Goal: Task Accomplishment & Management: Use online tool/utility

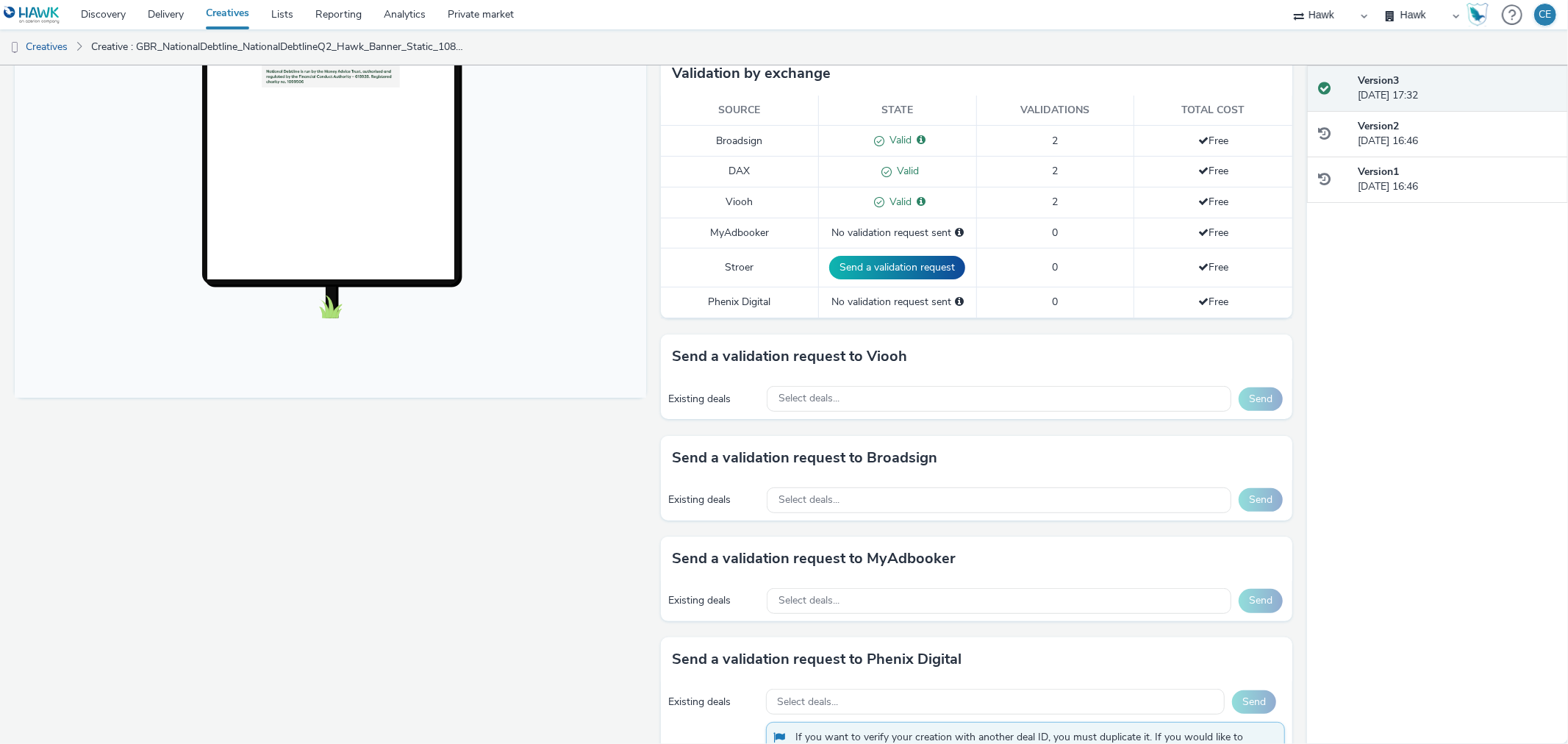
scroll to position [444, 0]
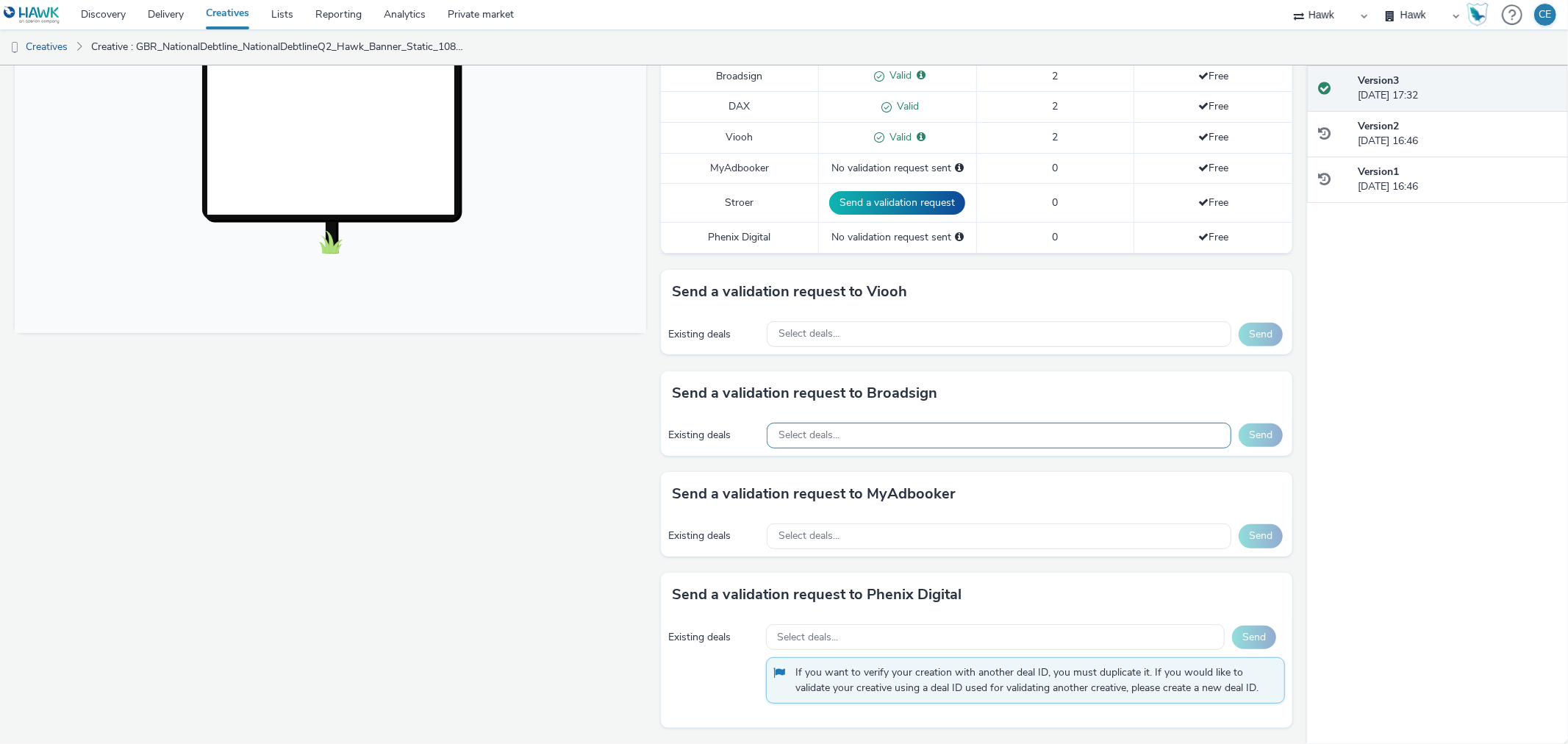
click at [902, 434] on div "Select deals..." at bounding box center [999, 435] width 465 height 25
paste input "AO_Bauer-ClearChannel_OutdoorD6"
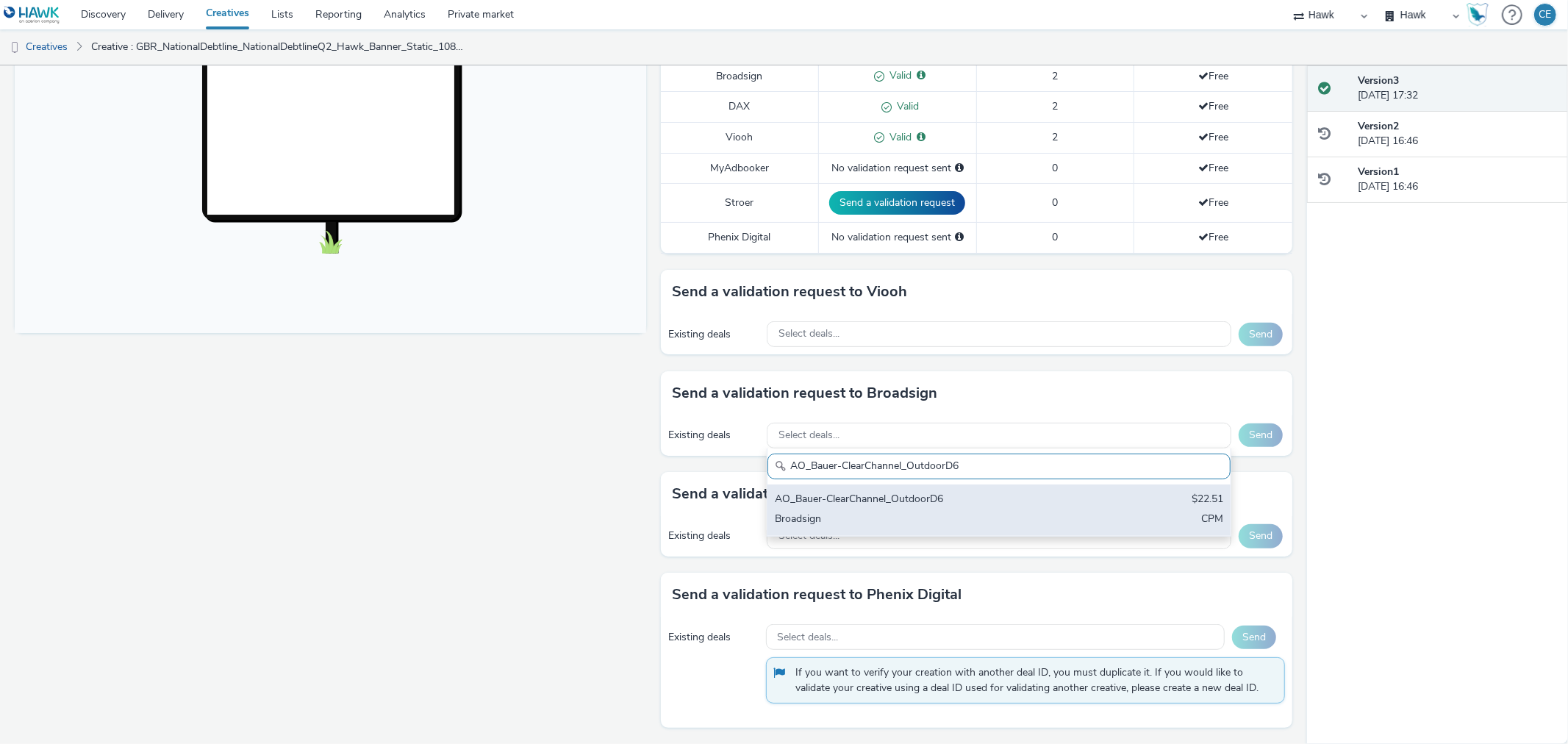
type input "AO_Bauer-ClearChannel_OutdoorD6"
click at [954, 487] on div "AO_Bauer-ClearChannel_OutdoorD6 $22.51 Broadsign CPM" at bounding box center [999, 510] width 463 height 52
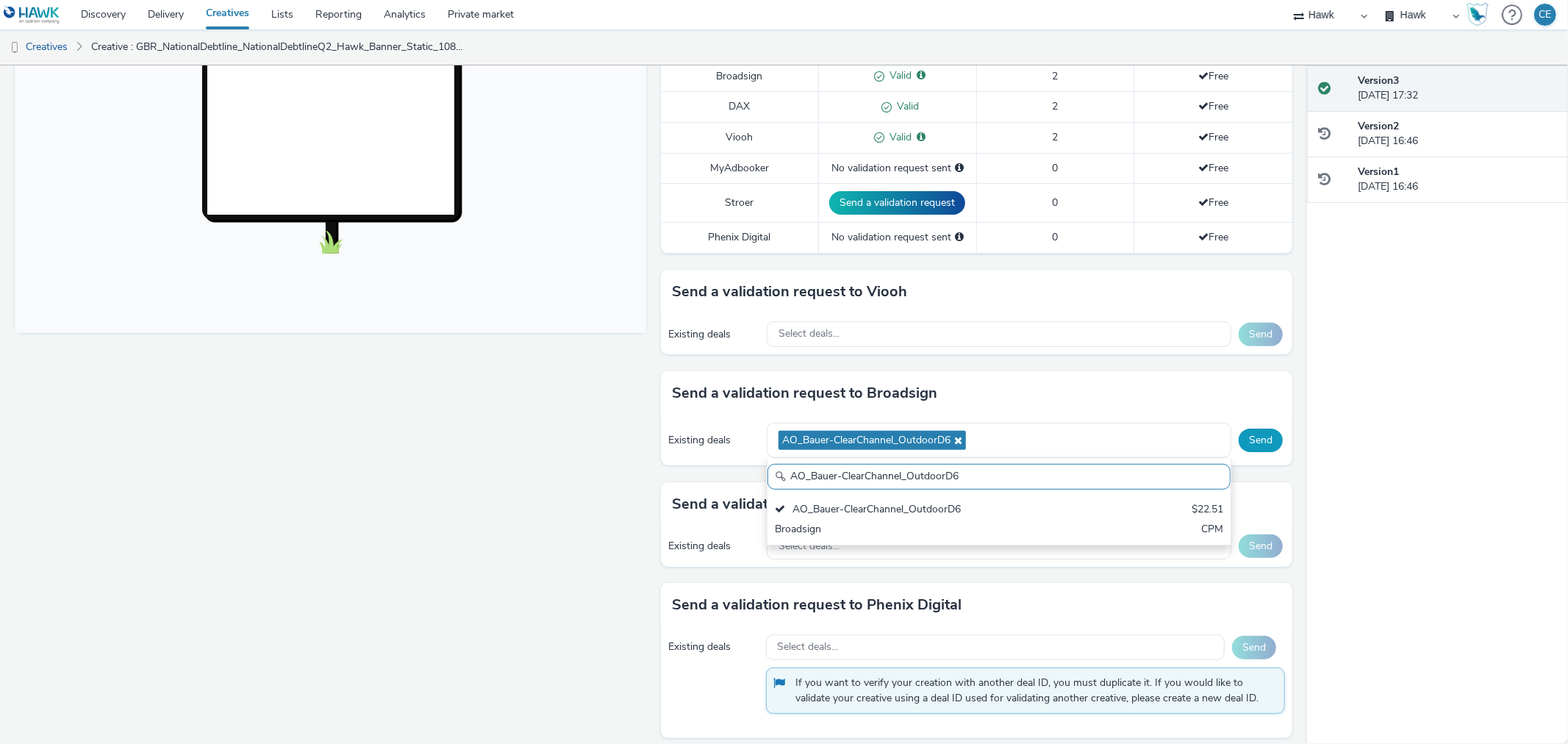
click at [1250, 435] on button "Send" at bounding box center [1260, 440] width 44 height 24
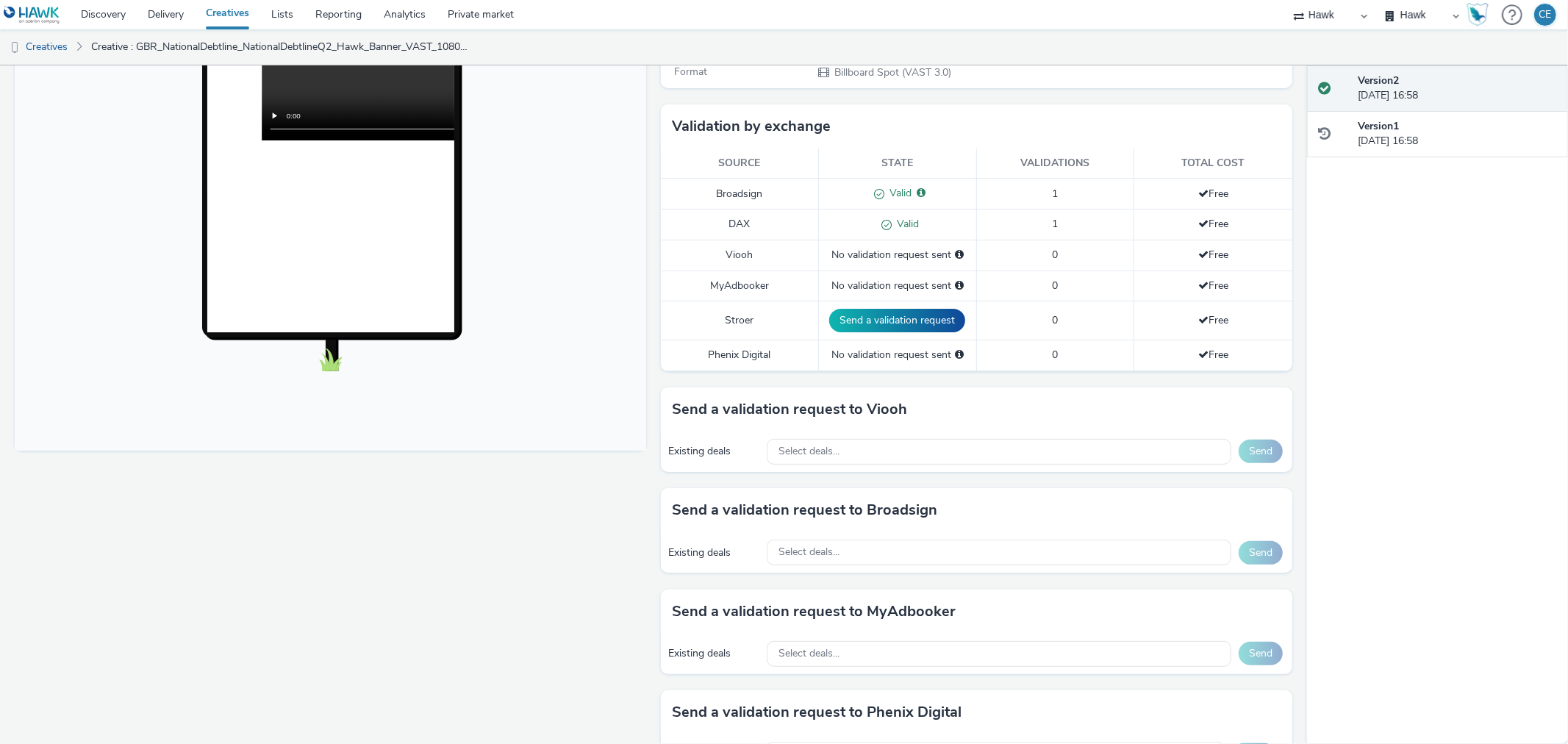
scroll to position [489, 0]
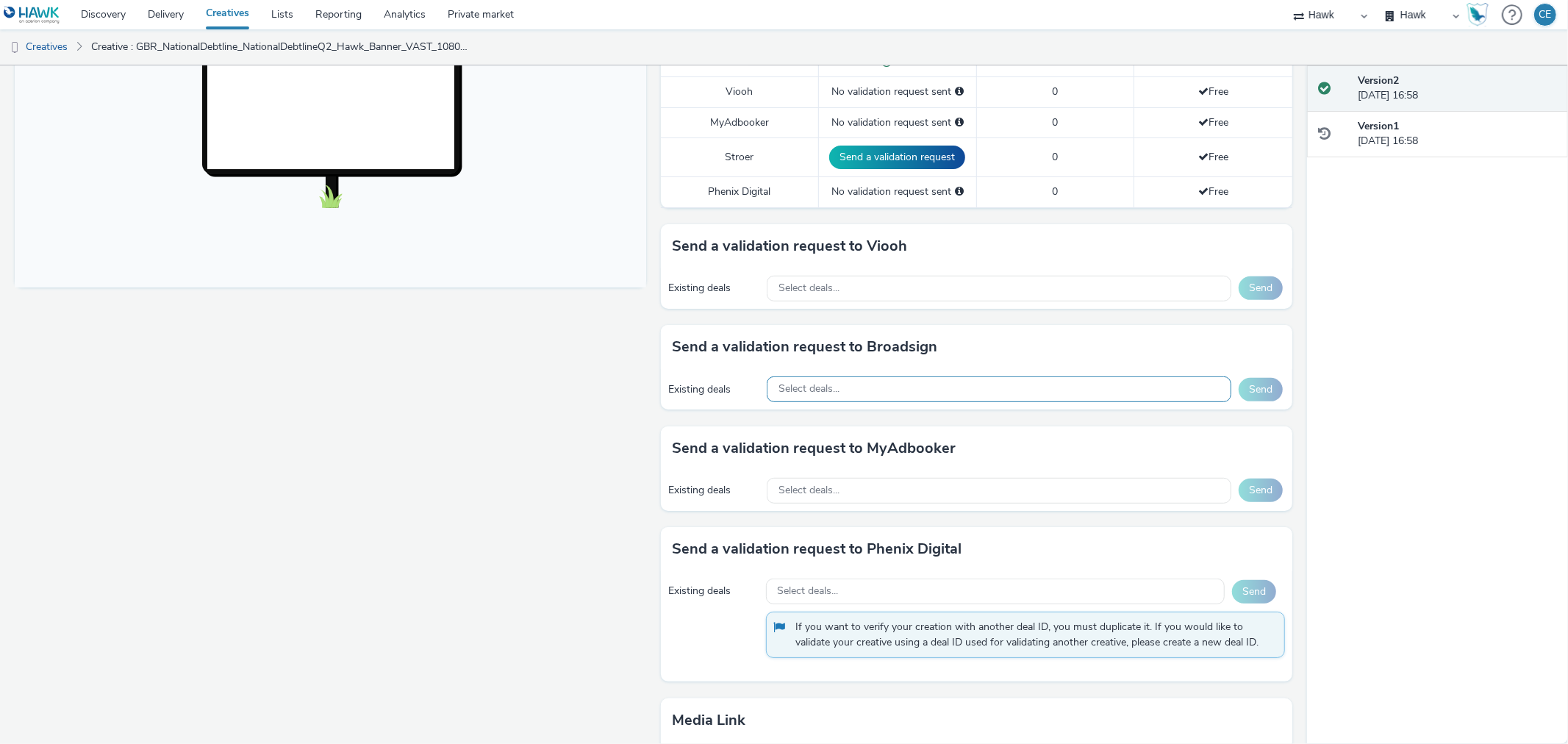
click at [864, 388] on div "Select deals..." at bounding box center [999, 389] width 465 height 25
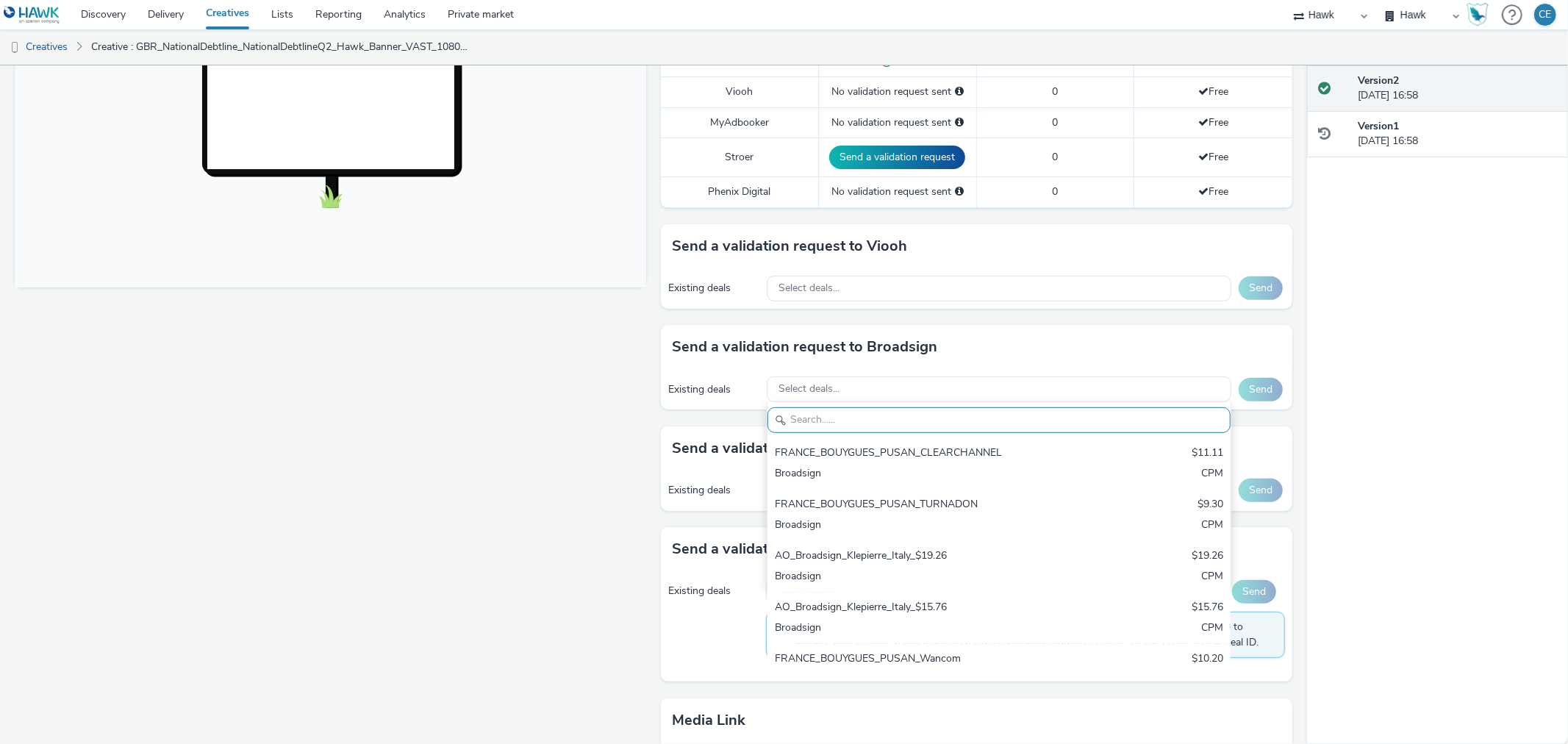
paste input "AO_Bauer-ClearChannel_AllFrames"
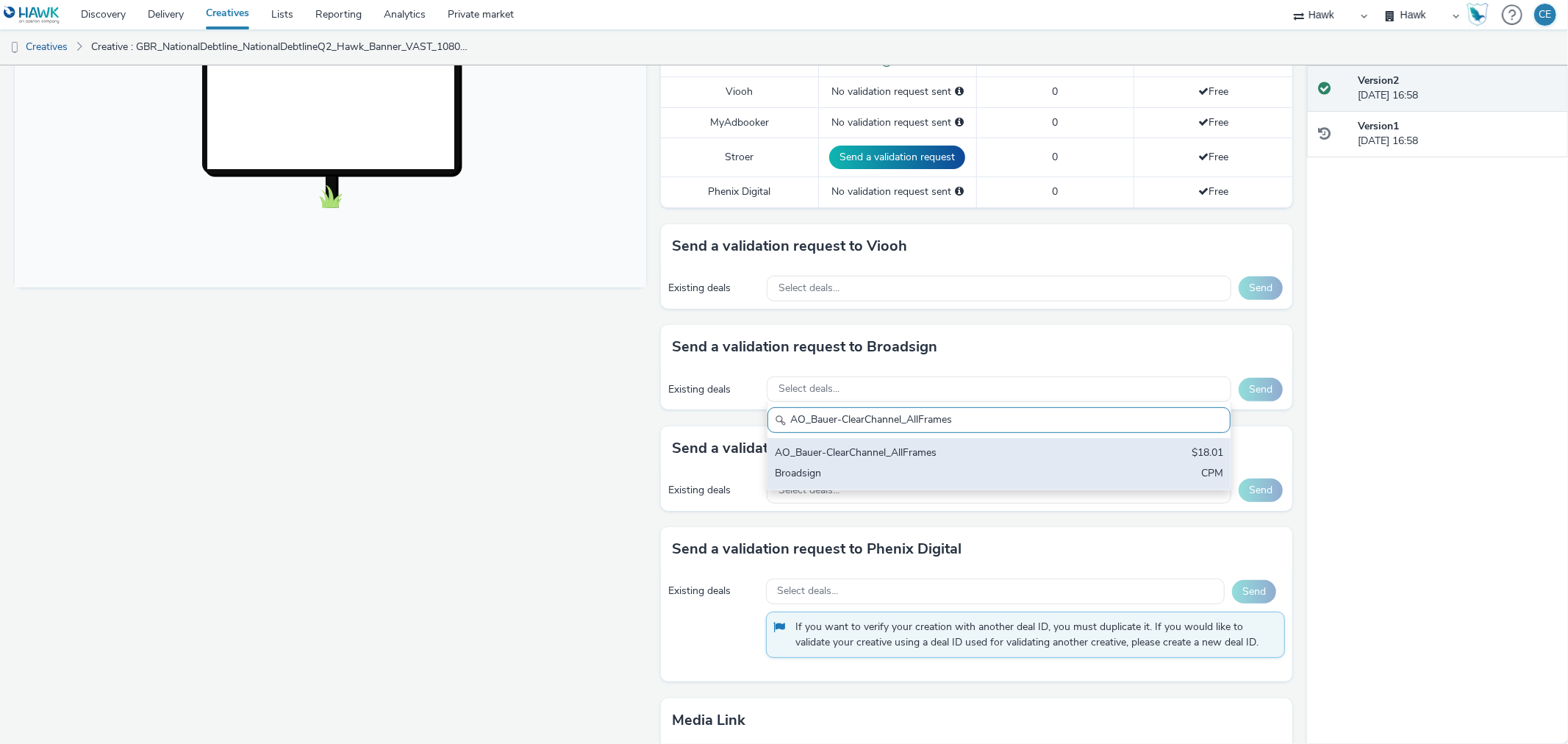
click at [868, 471] on div "Broadsign" at bounding box center [922, 473] width 296 height 17
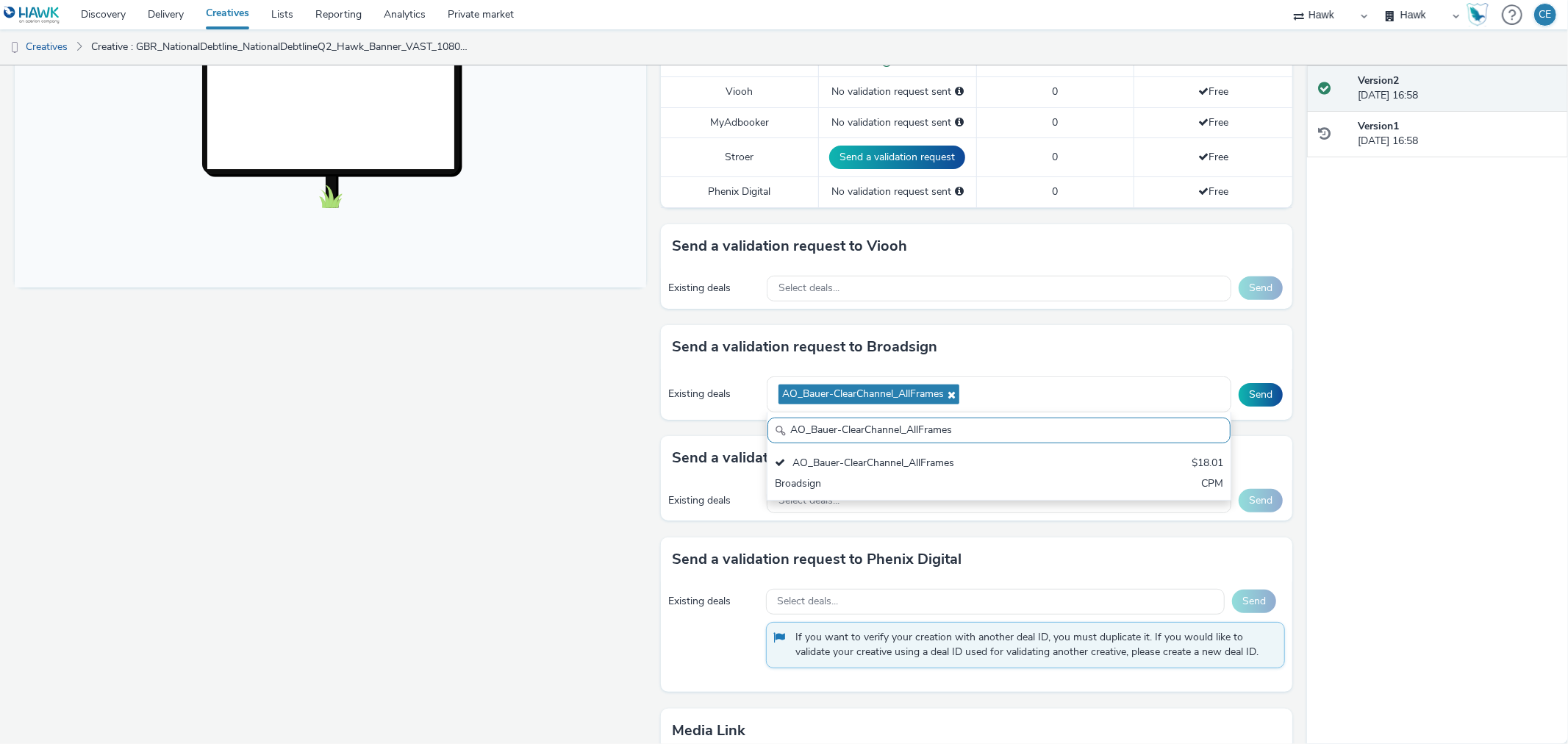
click at [890, 437] on input "AO_Bauer-ClearChannel_AllFrames" at bounding box center [999, 430] width 463 height 25
drag, startPoint x: 966, startPoint y: 427, endPoint x: 706, endPoint y: 431, distance: 260.0
click at [706, 431] on div "Send a validation request to Broadsign Existing deals AO_Bauer-ClearChannel_All…" at bounding box center [976, 380] width 631 height 111
paste input "Mall"
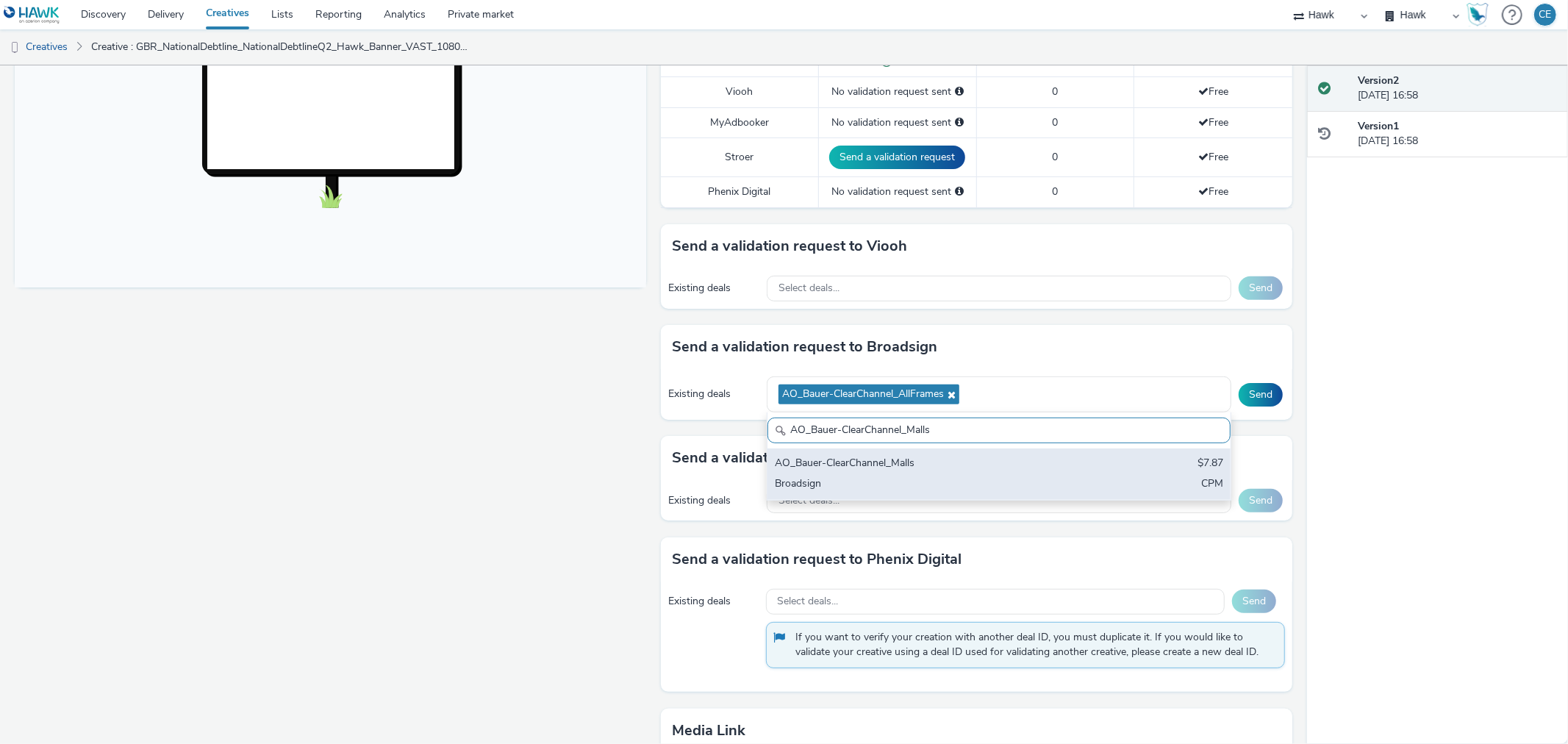
click at [831, 483] on div "Broadsign" at bounding box center [922, 484] width 296 height 17
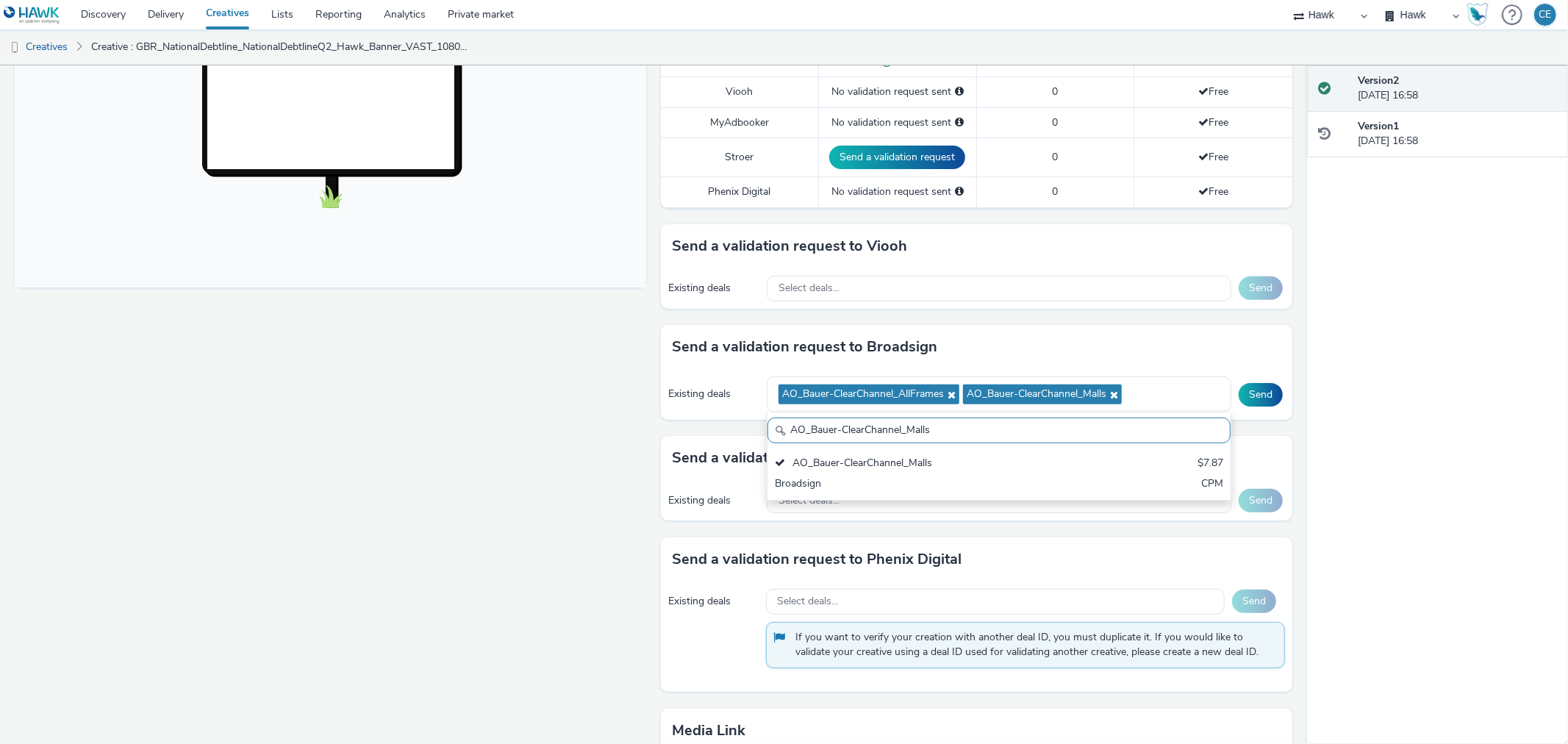
drag, startPoint x: 943, startPoint y: 434, endPoint x: 773, endPoint y: 415, distance: 171.1
click at [773, 413] on div "AO_Bauer-ClearChannel_Malls AO_Bauer-ClearChannel_Malls $7.87 Broadsign CPM" at bounding box center [999, 456] width 465 height 88
paste input "OutdoorD6"
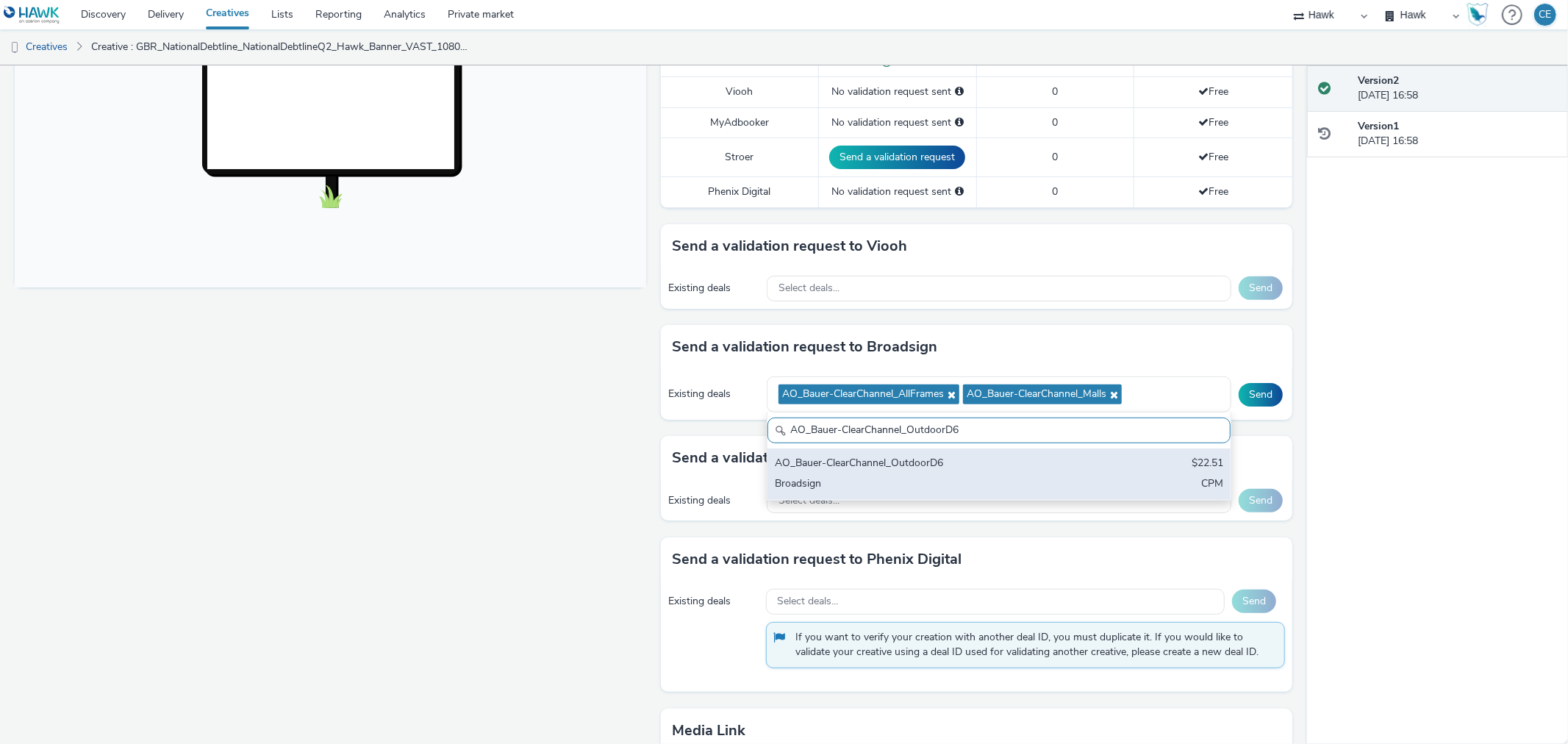
type input "AO_Bauer-ClearChannel_OutdoorD6"
click at [936, 465] on div "AO_Bauer-ClearChannel_OutdoorD6" at bounding box center [922, 464] width 296 height 17
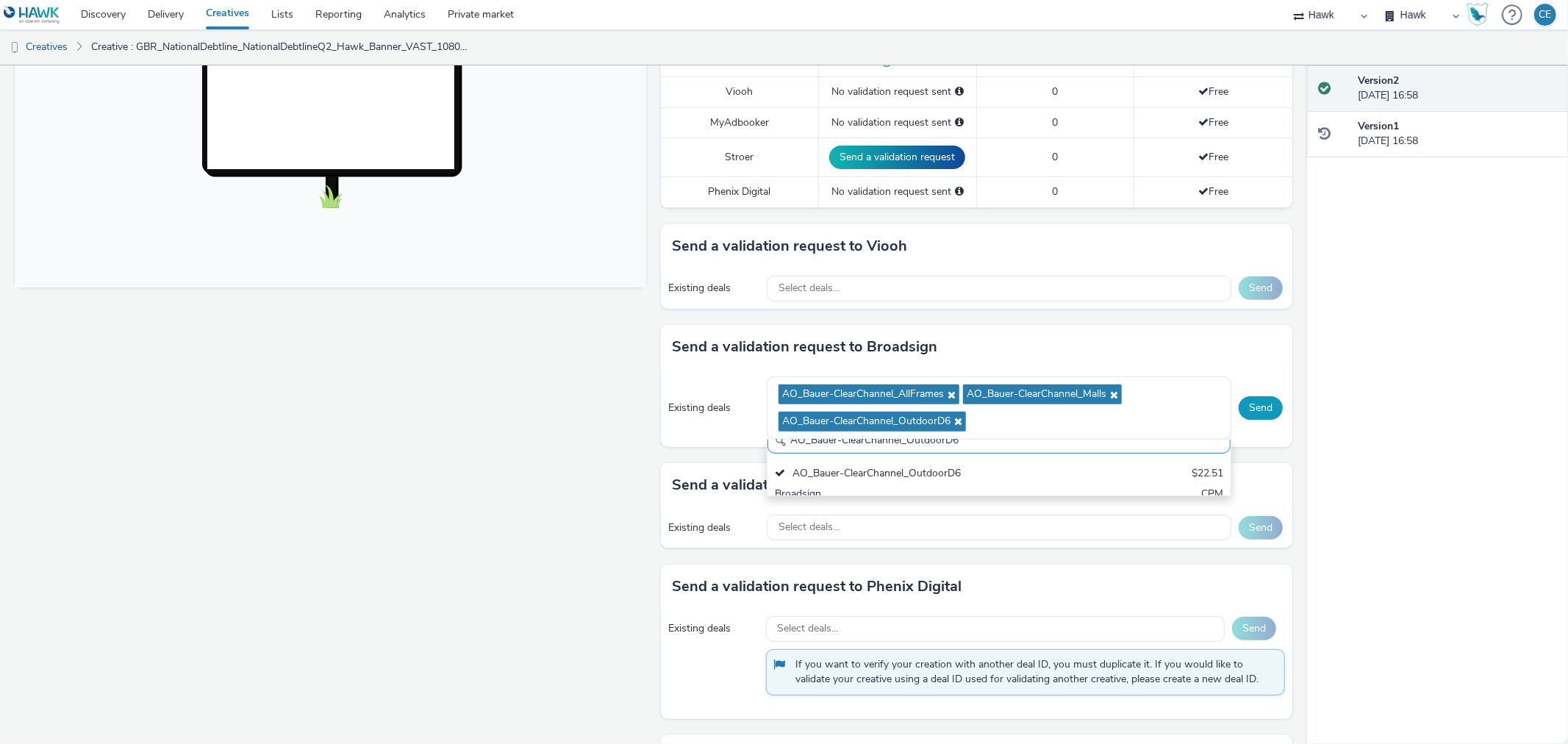
click at [1258, 411] on button "Send" at bounding box center [1260, 408] width 44 height 24
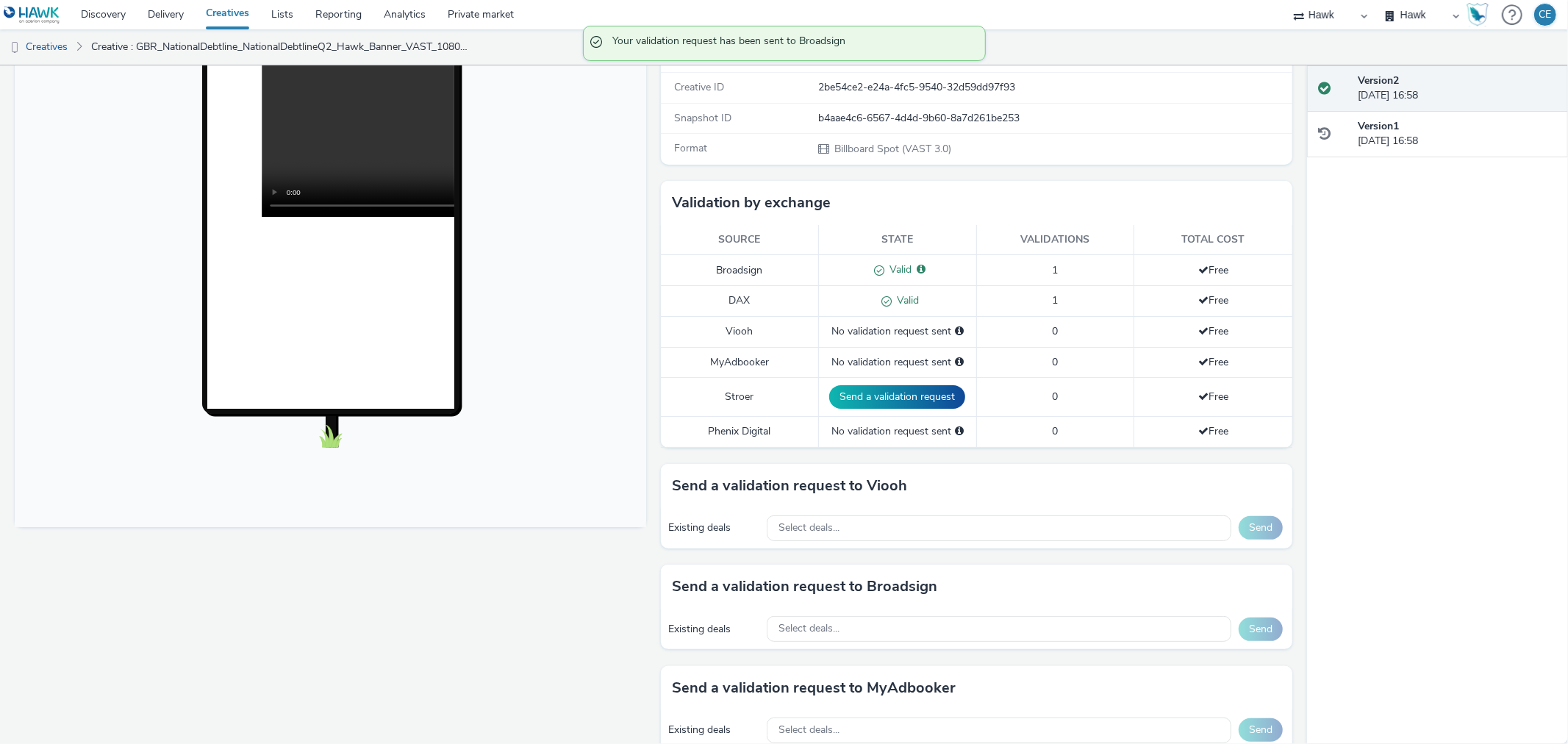
scroll to position [82, 0]
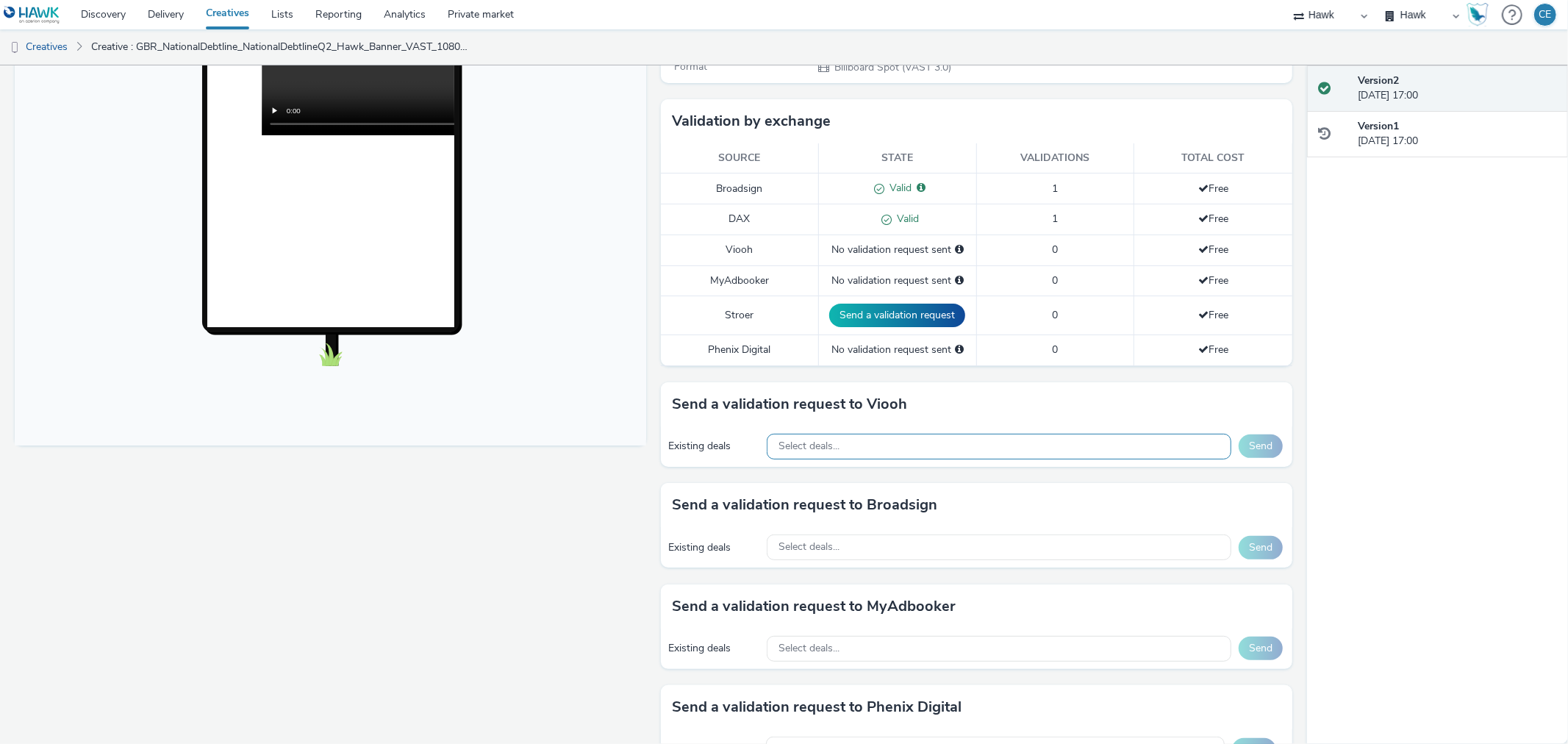
scroll to position [326, 0]
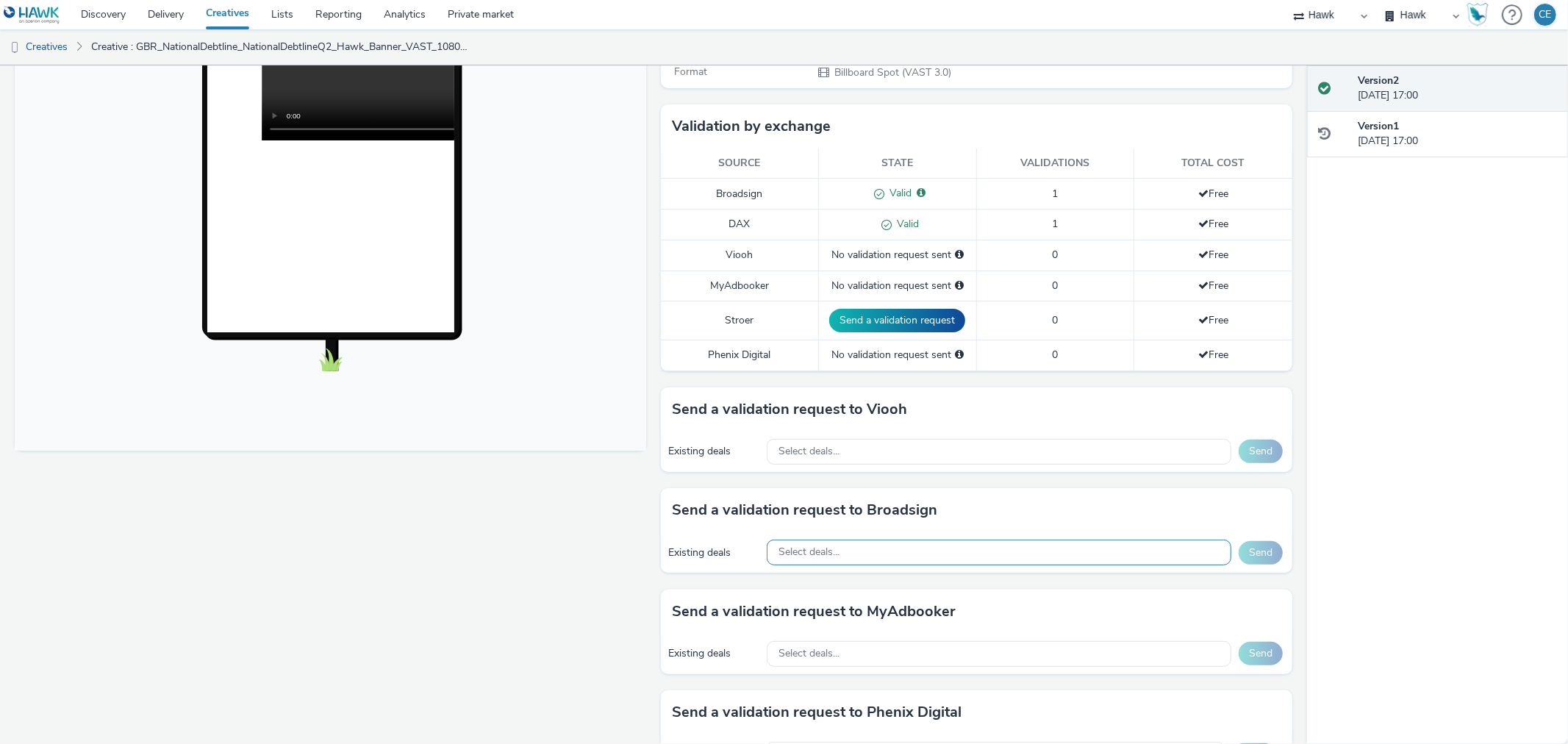
drag, startPoint x: 838, startPoint y: 551, endPoint x: 826, endPoint y: 555, distance: 12.6
click at [826, 555] on span "Select deals..." at bounding box center [809, 552] width 61 height 13
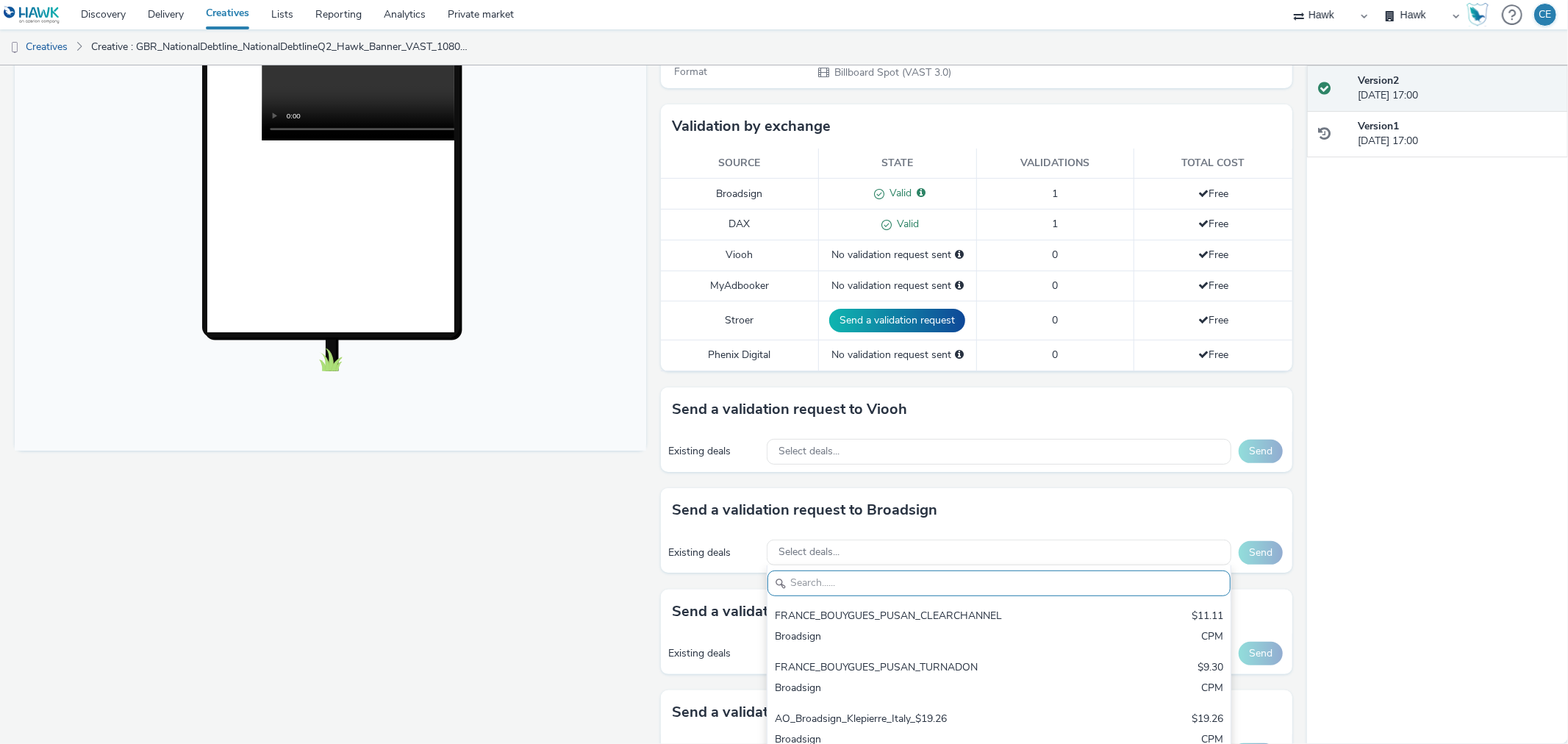
drag, startPoint x: 825, startPoint y: 550, endPoint x: 821, endPoint y: 576, distance: 26.3
paste input "AO_Bauer-ClearChannel_OutdoorD6"
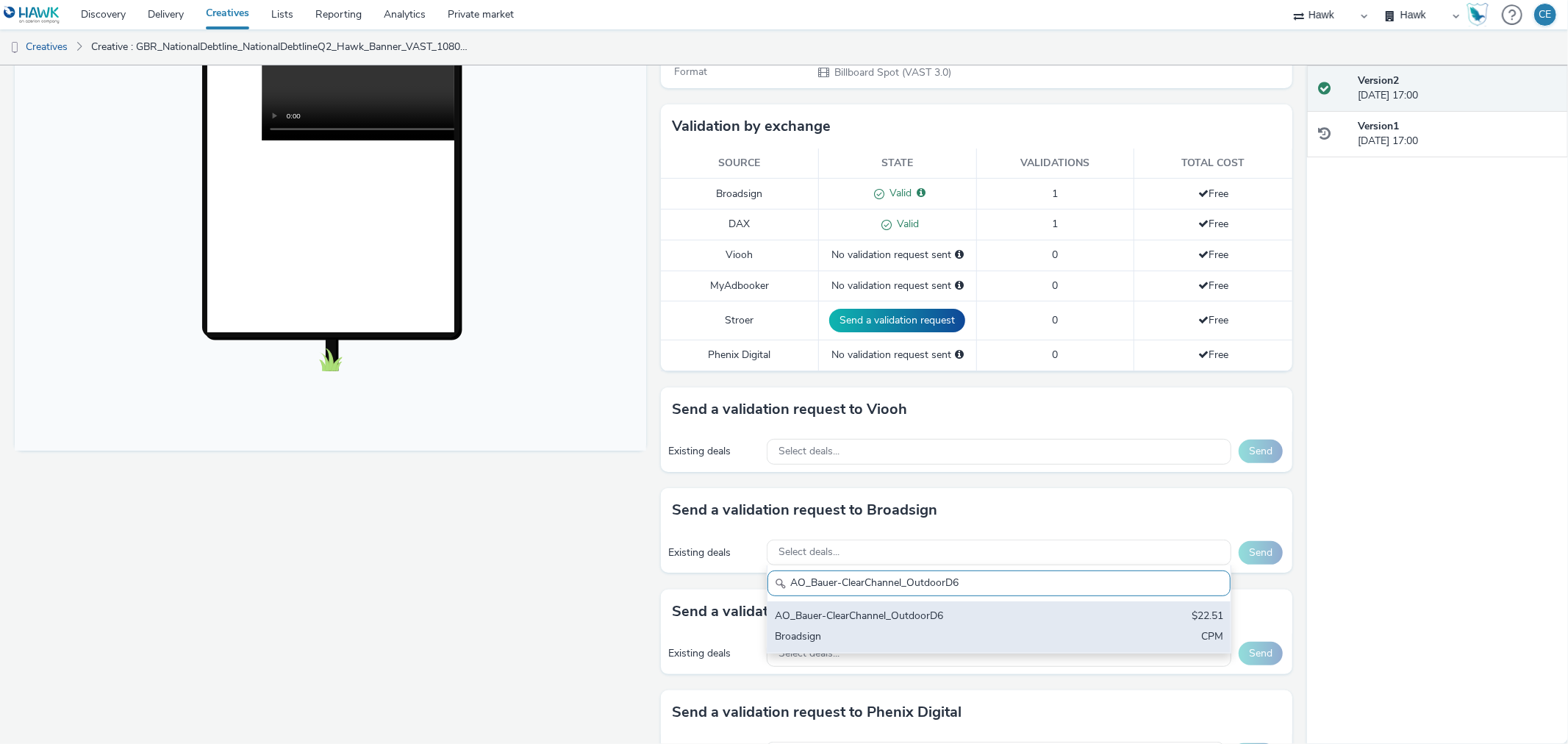
click at [911, 619] on div "AO_Bauer-ClearChannel_OutdoorD6" at bounding box center [922, 617] width 296 height 17
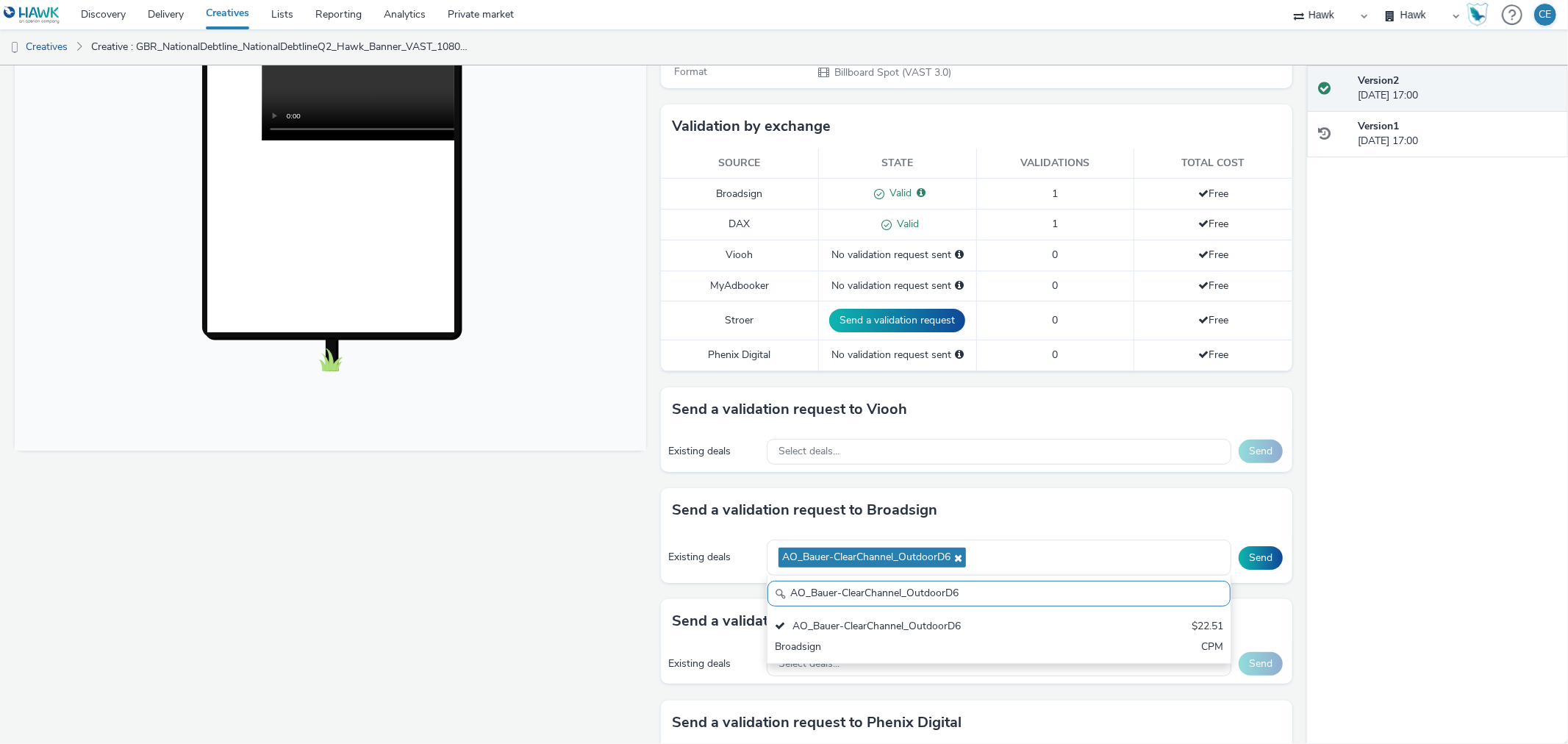
drag, startPoint x: 978, startPoint y: 594, endPoint x: 750, endPoint y: 598, distance: 228.0
click at [750, 598] on div "Send a validation request to Broadsign Existing deals AO_Bauer-ClearChannel_Out…" at bounding box center [976, 543] width 631 height 111
paste input "Malls"
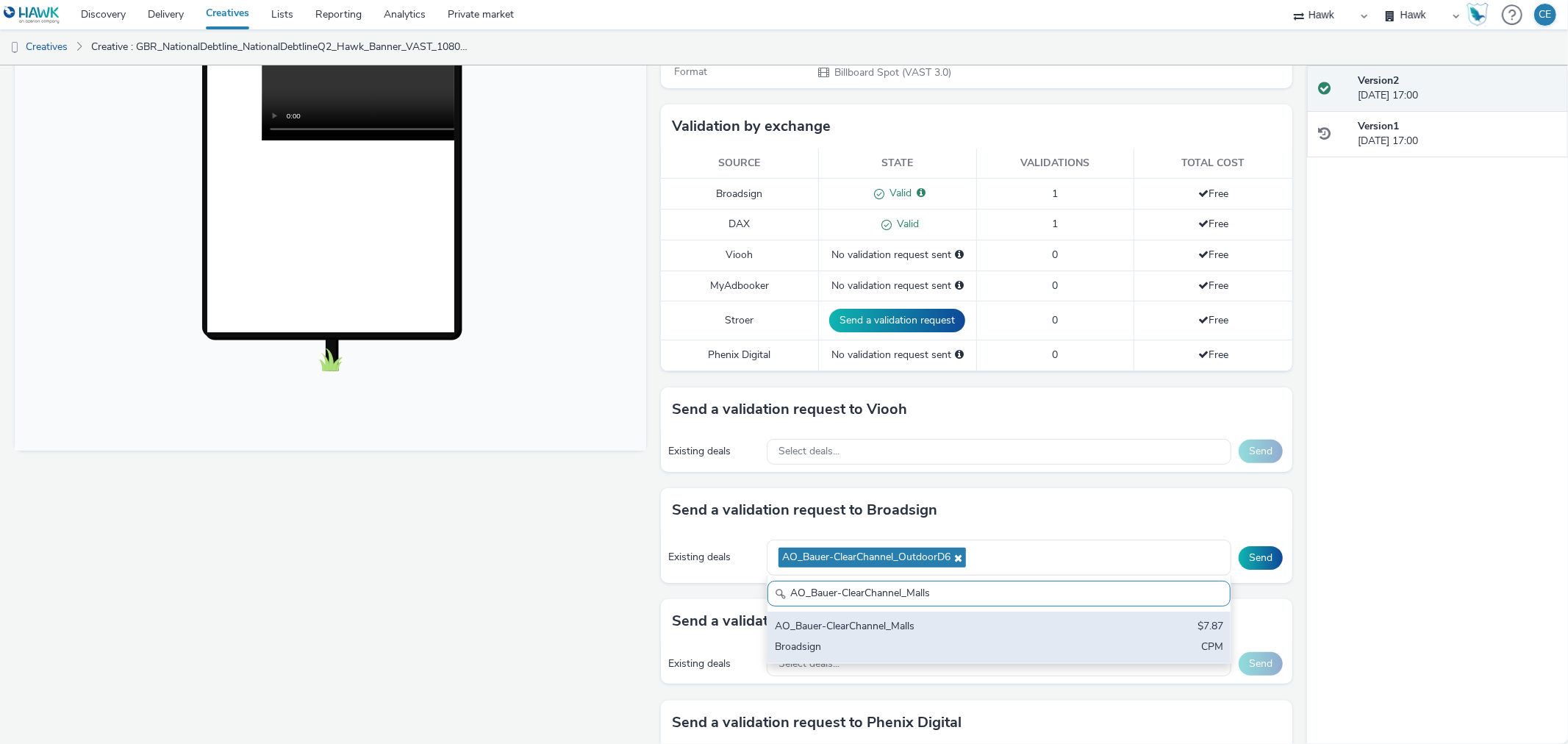
click at [926, 629] on div "AO_Bauer-ClearChannel_Malls" at bounding box center [922, 627] width 296 height 17
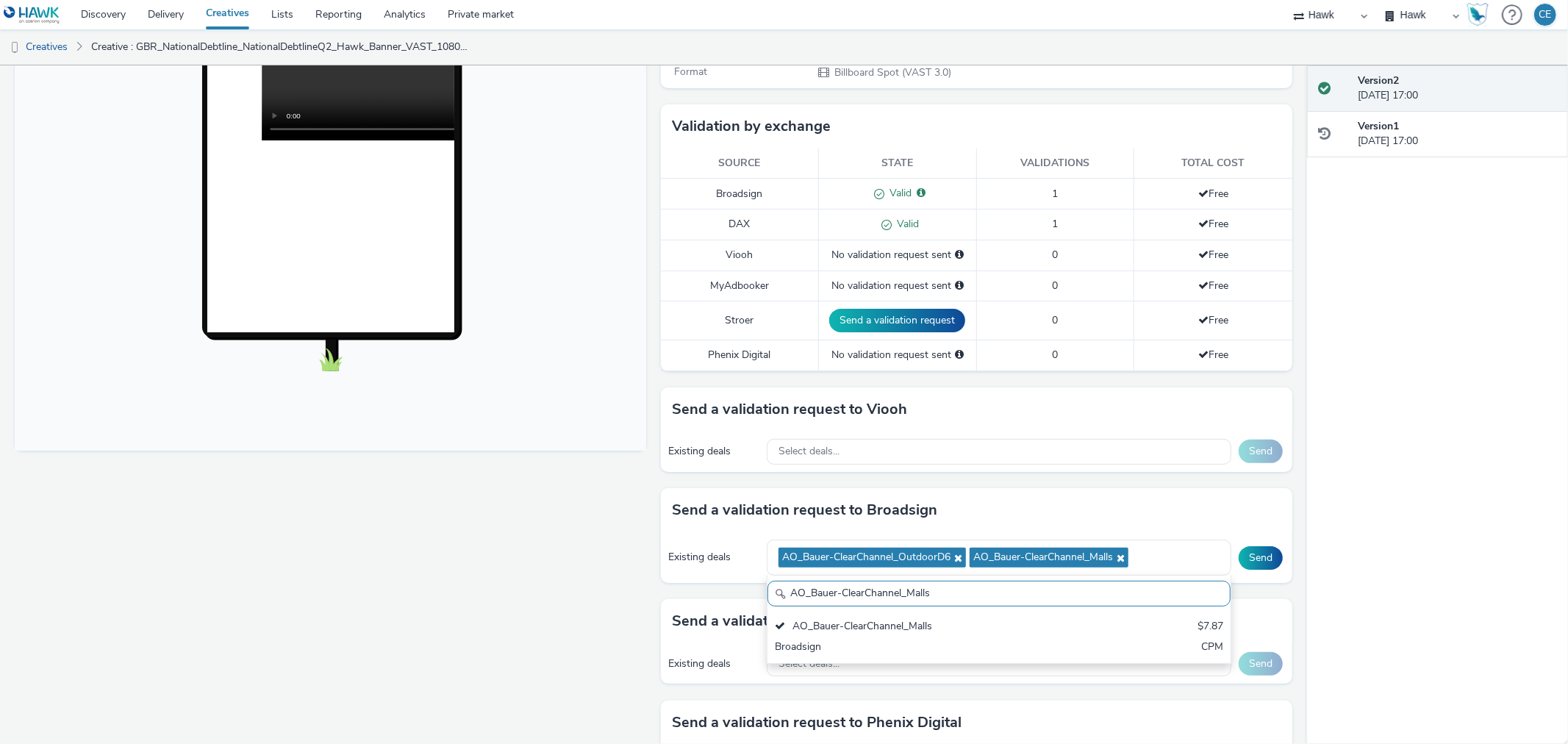
drag, startPoint x: 958, startPoint y: 586, endPoint x: 741, endPoint y: 590, distance: 217.0
click at [741, 590] on div "Send a validation request to Broadsign Existing deals AO_Bauer-ClearChannel_Out…" at bounding box center [976, 543] width 631 height 111
paste input "AllFrame"
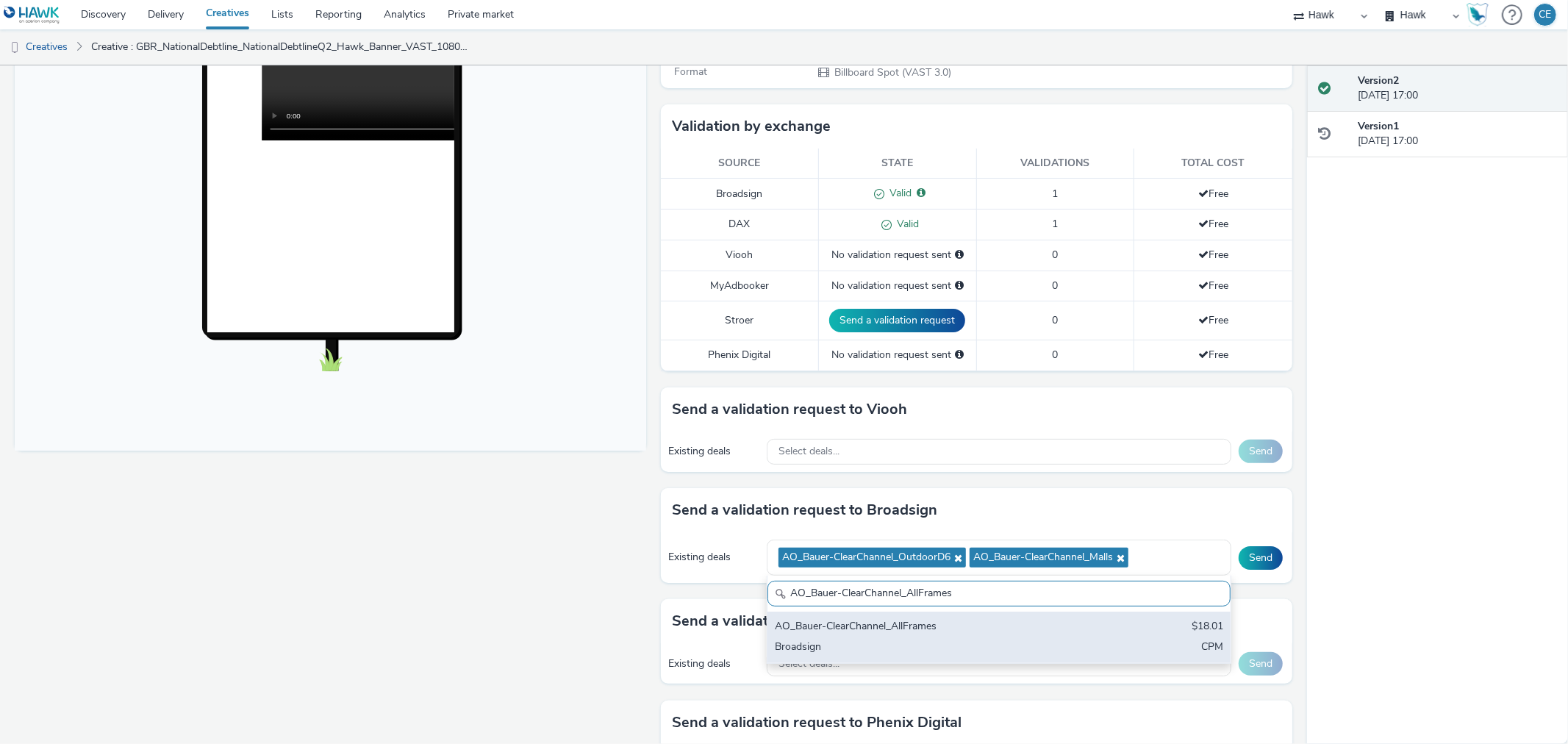
type input "AO_Bauer-ClearChannel_AllFrames"
click at [957, 642] on div "Broadsign" at bounding box center [922, 647] width 296 height 17
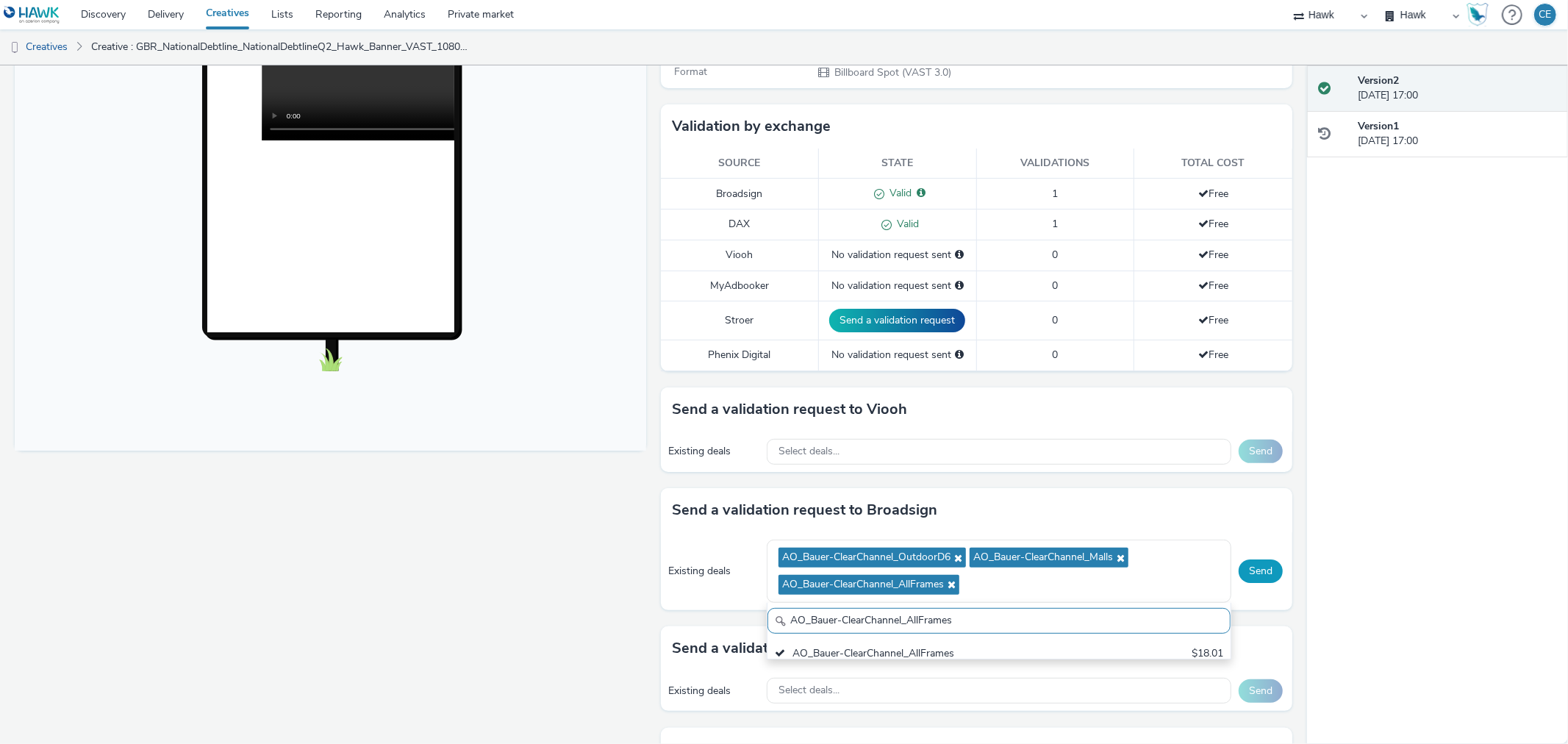
click at [1252, 576] on button "Send" at bounding box center [1260, 571] width 44 height 24
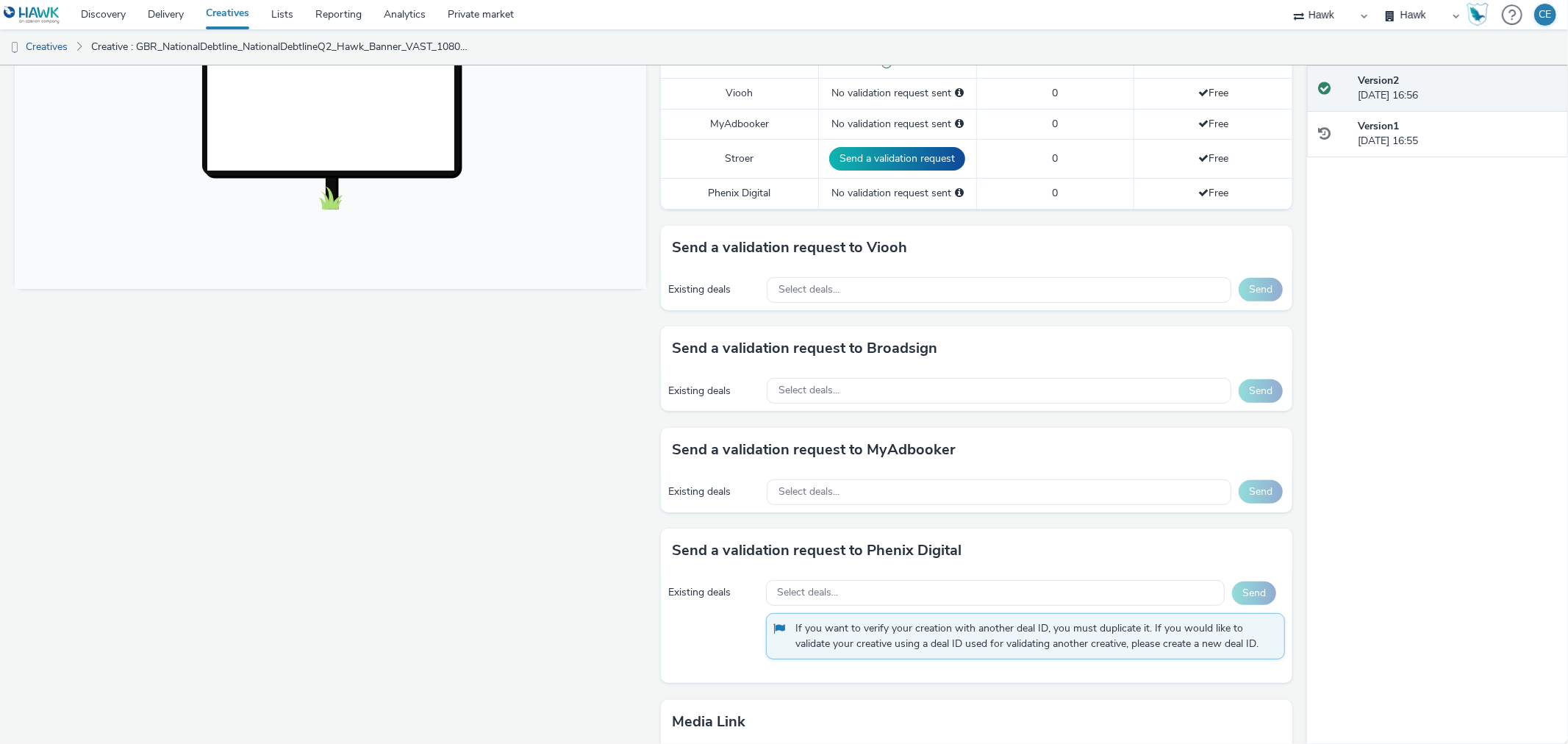
scroll to position [489, 0]
click at [975, 398] on div "Select deals..." at bounding box center [999, 389] width 465 height 25
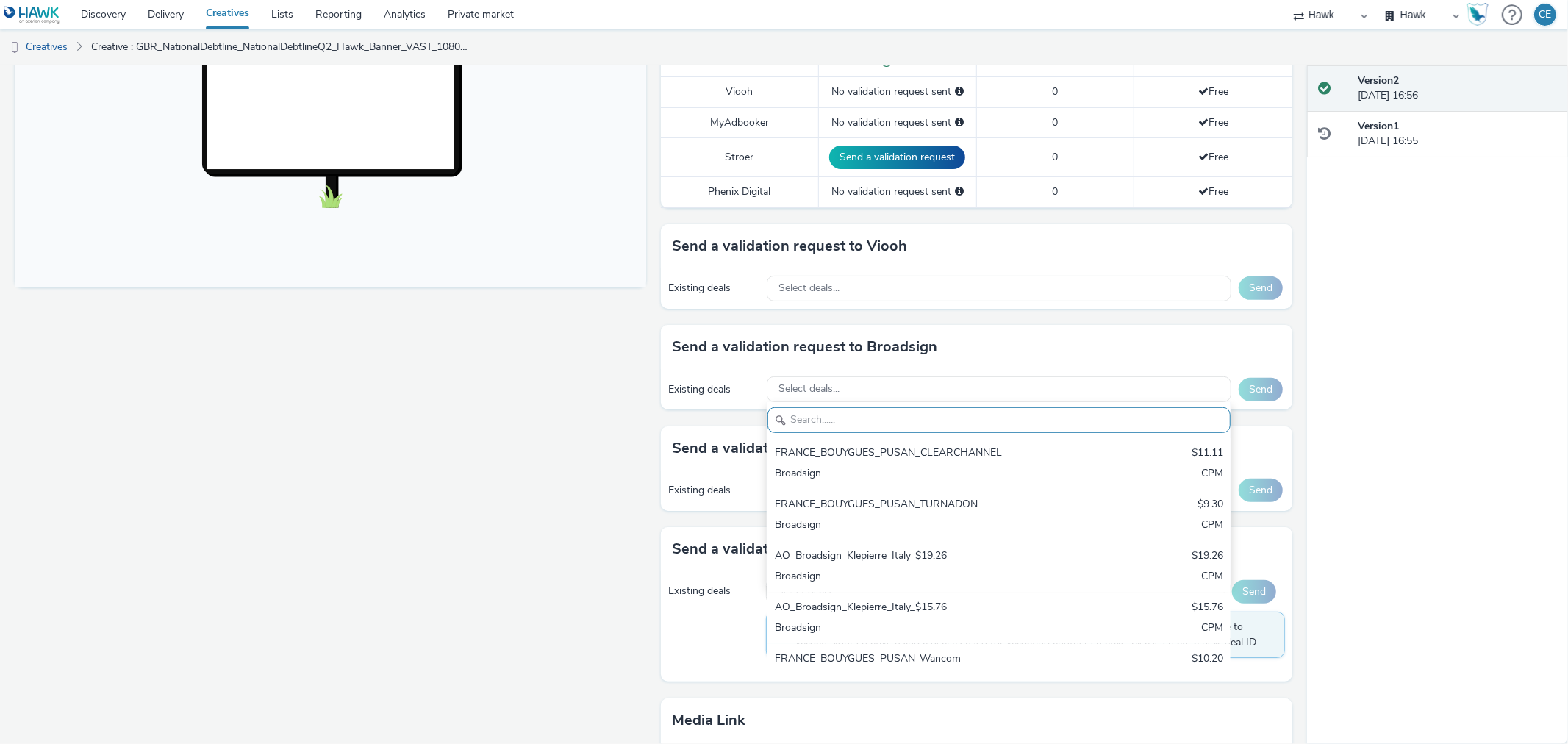
drag, startPoint x: 941, startPoint y: 406, endPoint x: 946, endPoint y: 417, distance: 12.1
paste input "AO_Bauer-ClearChannel_AllFrames"
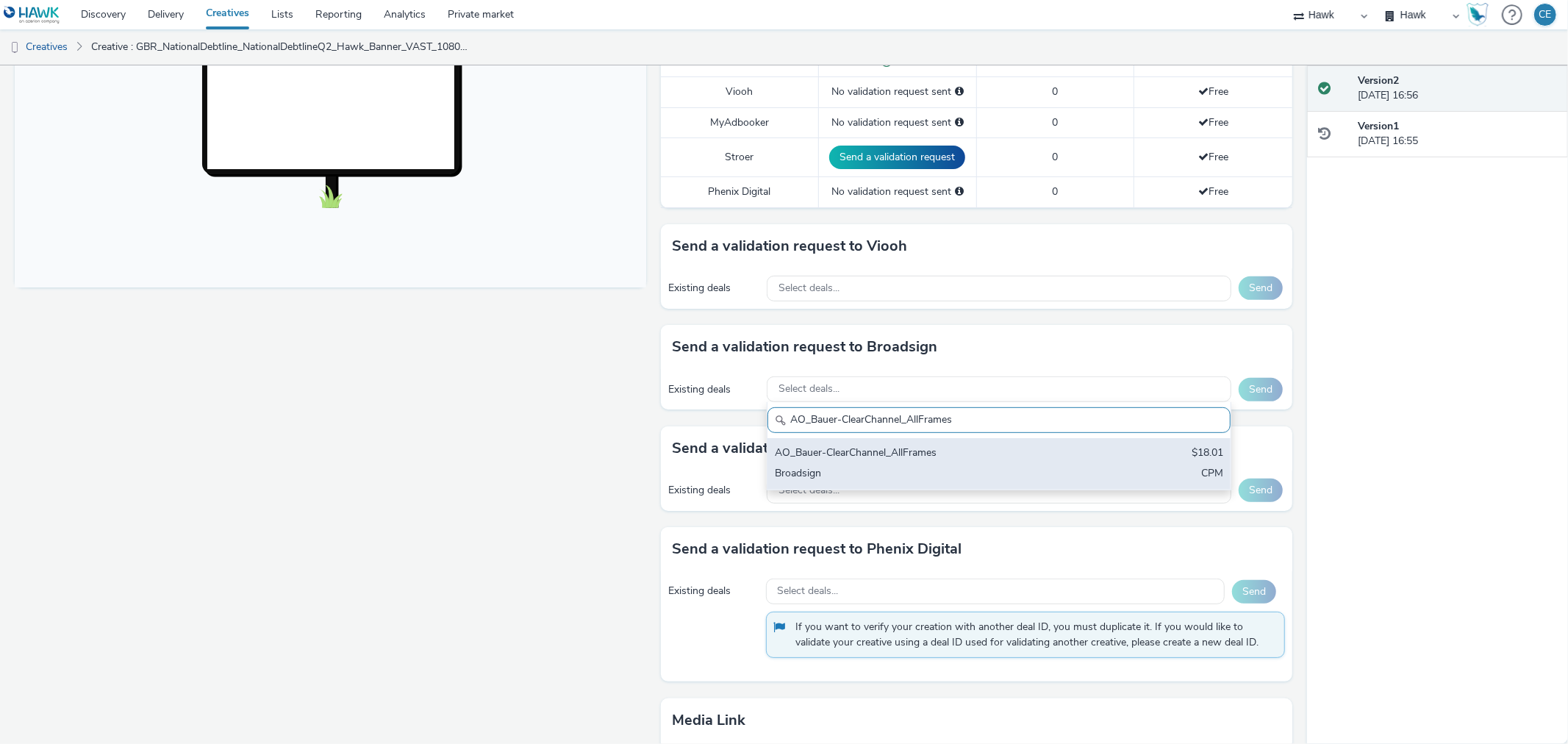
click at [951, 467] on div "Broadsign" at bounding box center [922, 473] width 296 height 17
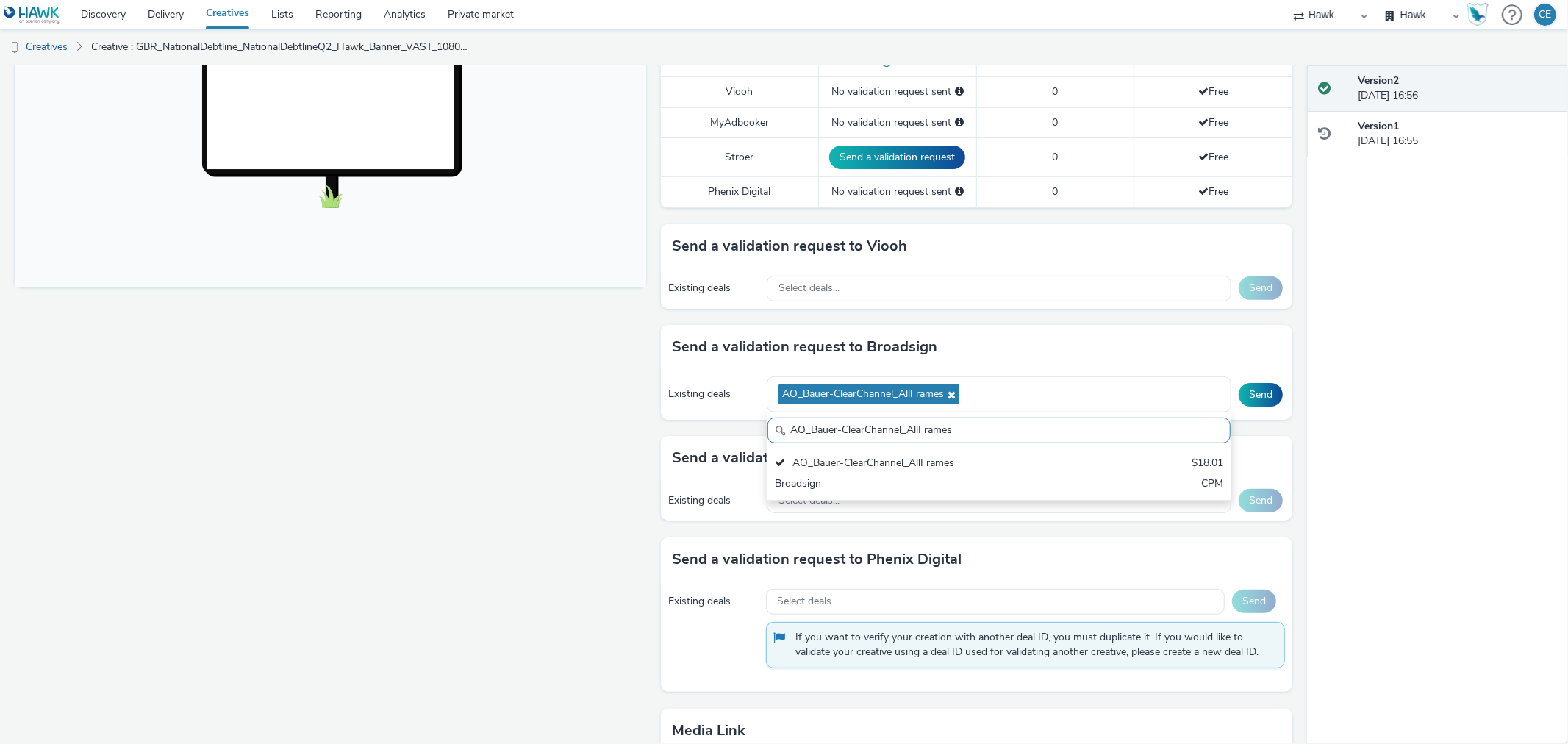
scroll to position [1, 0]
drag, startPoint x: 1009, startPoint y: 432, endPoint x: 710, endPoint y: 450, distance: 299.5
click at [704, 452] on div "To deliver using: Broadsign, VIOOH, Stroer, MyAdbooker, Dax or Phenix Digital: …" at bounding box center [973, 306] width 638 height 1243
paste input "Mall"
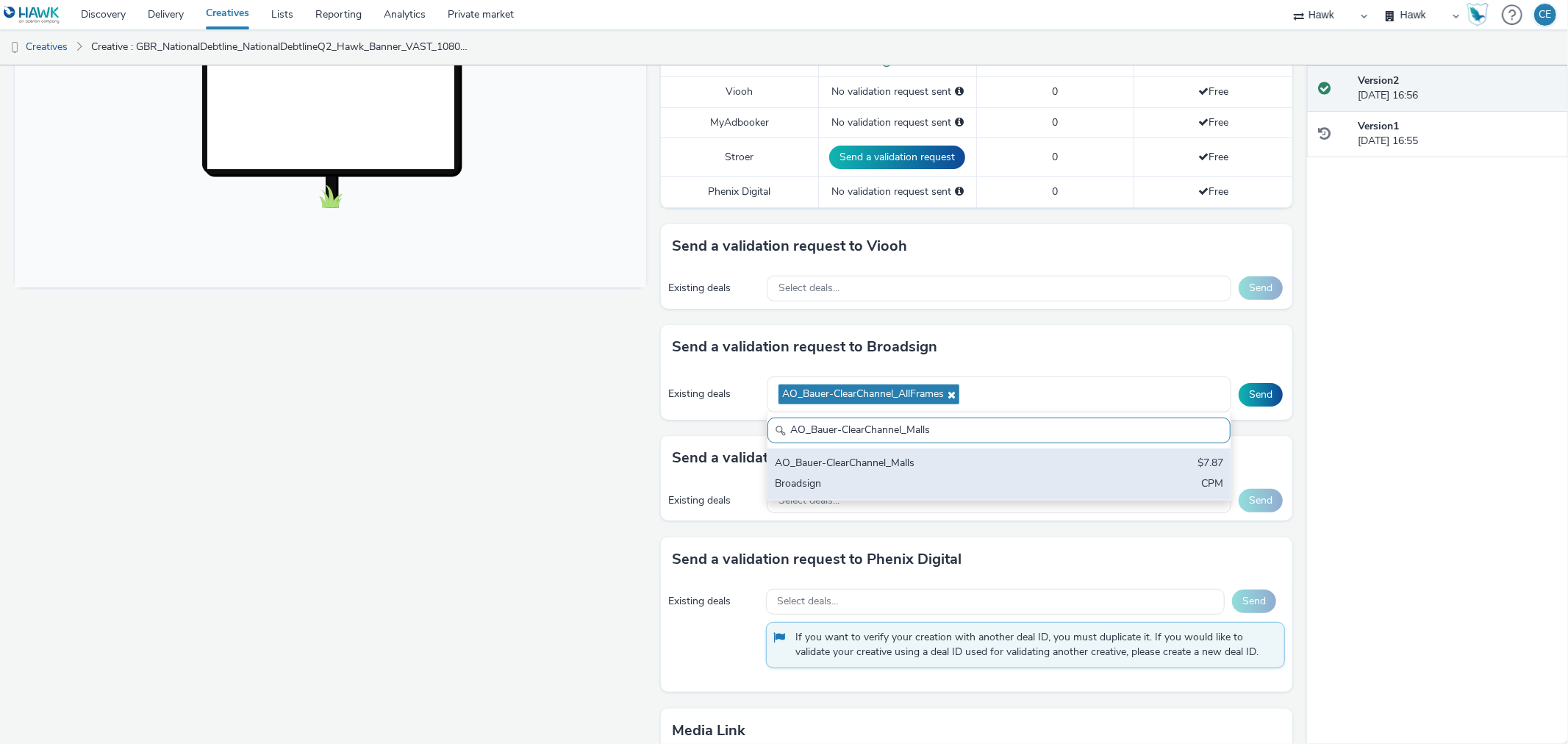
scroll to position [0, 0]
click at [883, 466] on div "AO_Bauer-ClearChannel_Malls" at bounding box center [922, 464] width 296 height 17
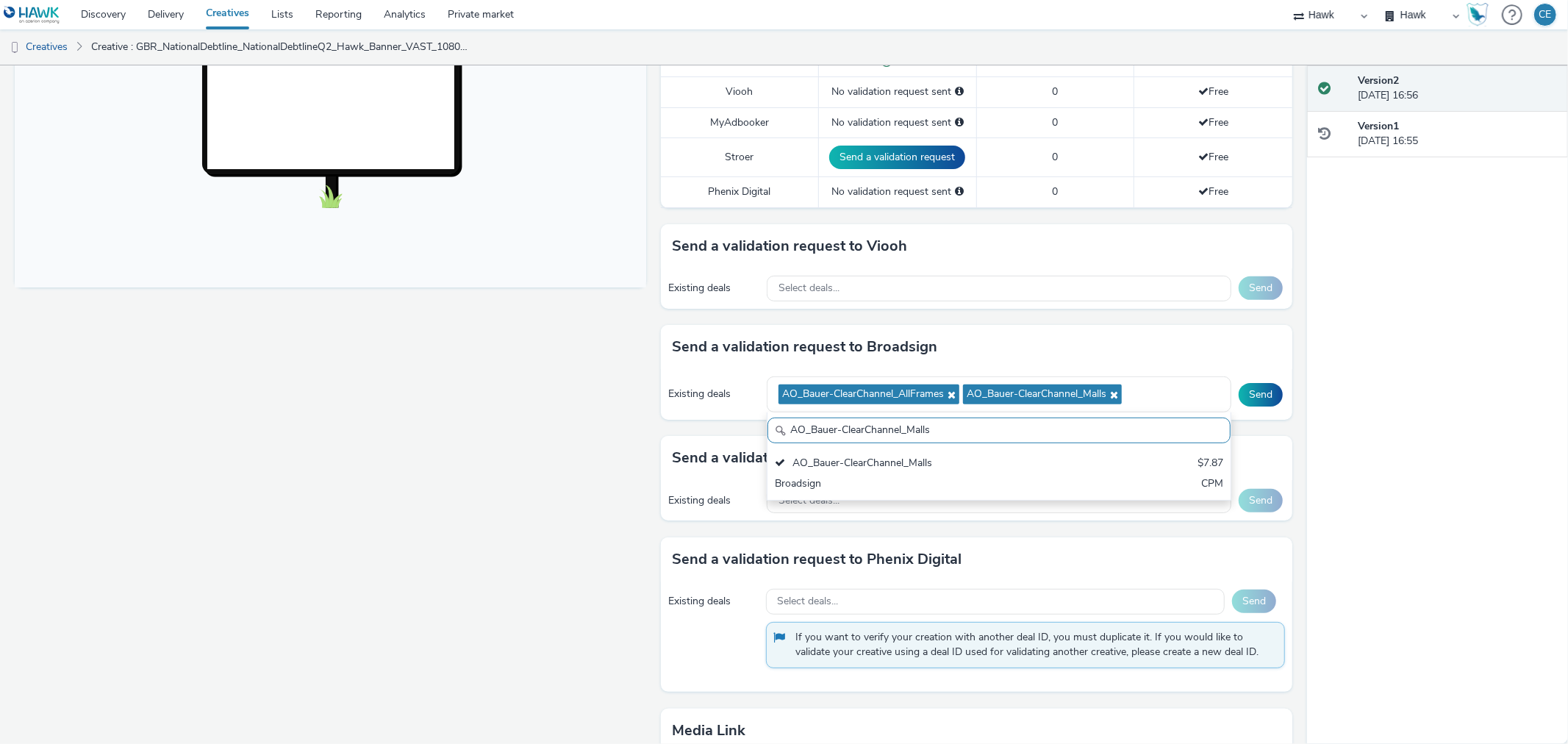
drag, startPoint x: 963, startPoint y: 427, endPoint x: 706, endPoint y: 442, distance: 257.4
click at [706, 442] on div "To deliver using: Broadsign, VIOOH, Stroer, MyAdbooker, Dax or Phenix Digital: …" at bounding box center [973, 306] width 638 height 1243
paste input "OutdoorD6"
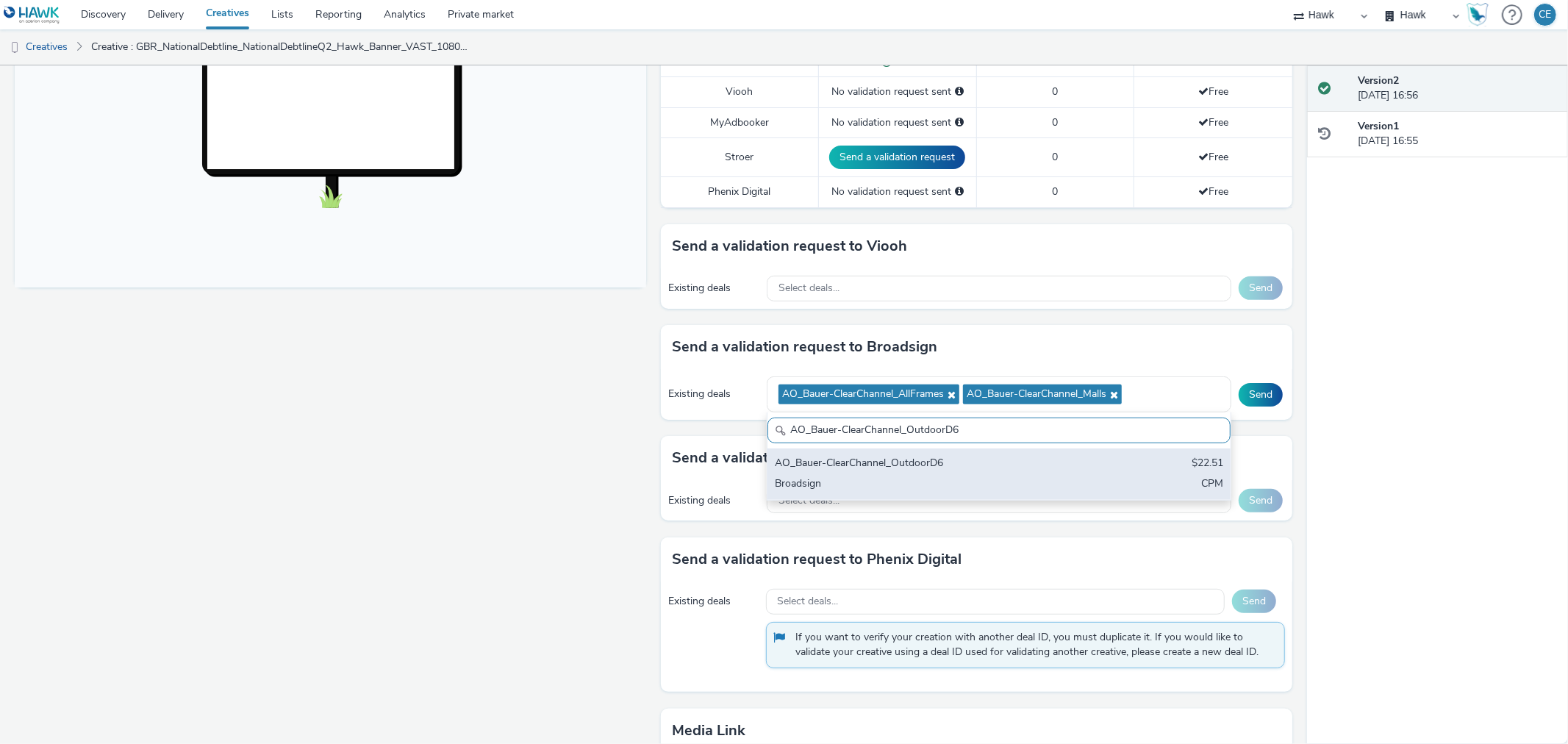
type input "AO_Bauer-ClearChannel_OutdoorD6"
click at [869, 465] on div "AO_Bauer-ClearChannel_OutdoorD6" at bounding box center [922, 464] width 296 height 17
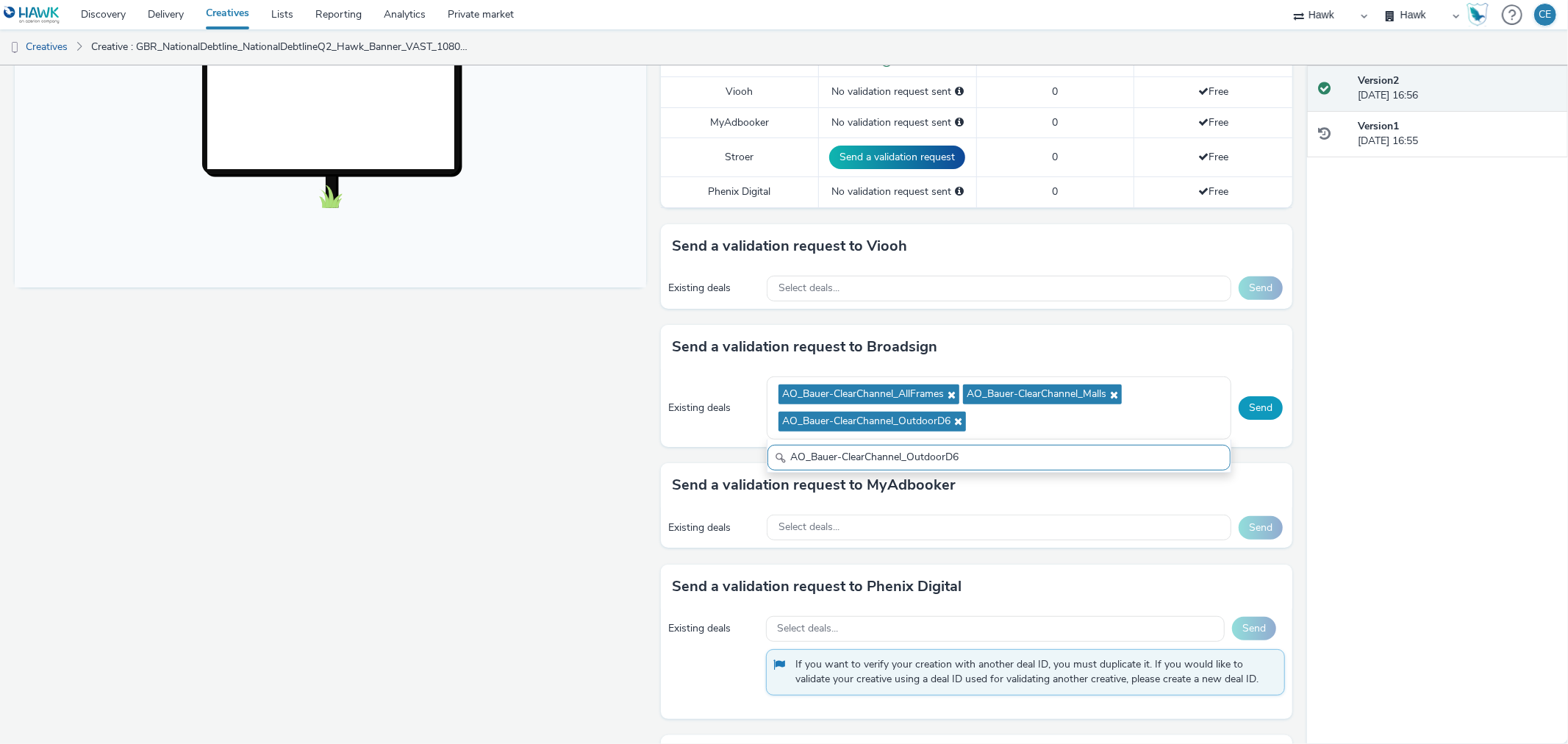
click at [1246, 417] on button "Send" at bounding box center [1260, 408] width 44 height 24
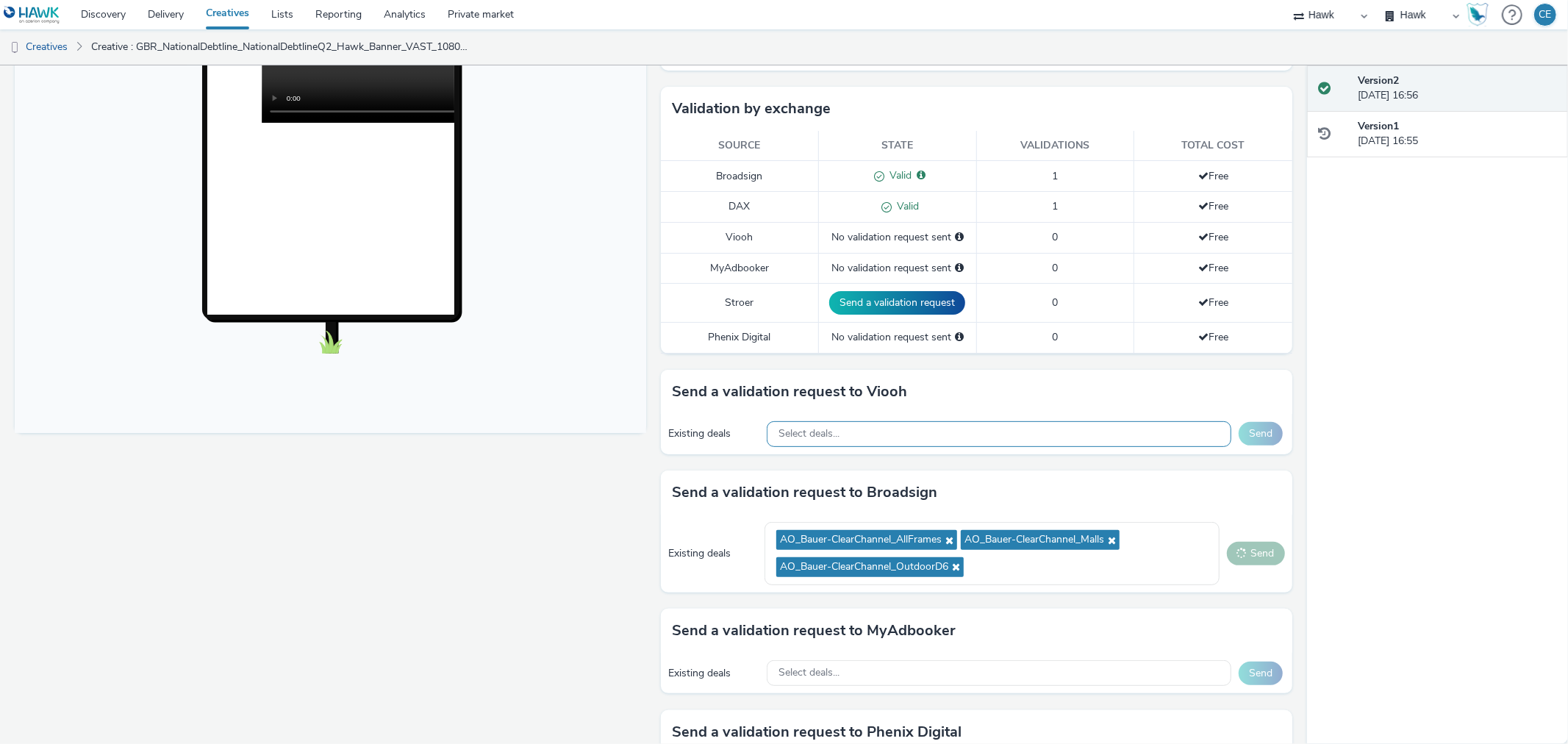
scroll to position [326, 0]
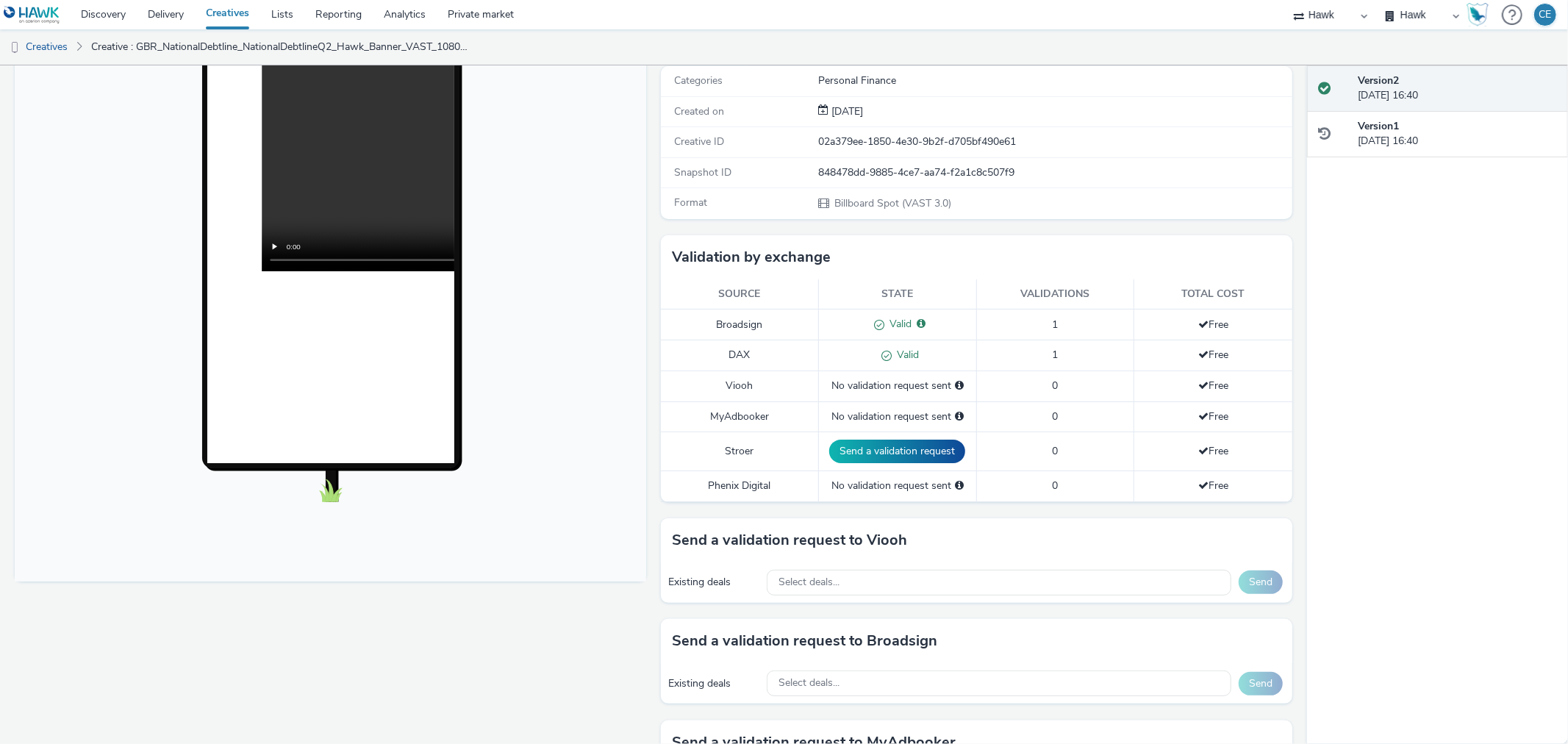
scroll to position [326, 0]
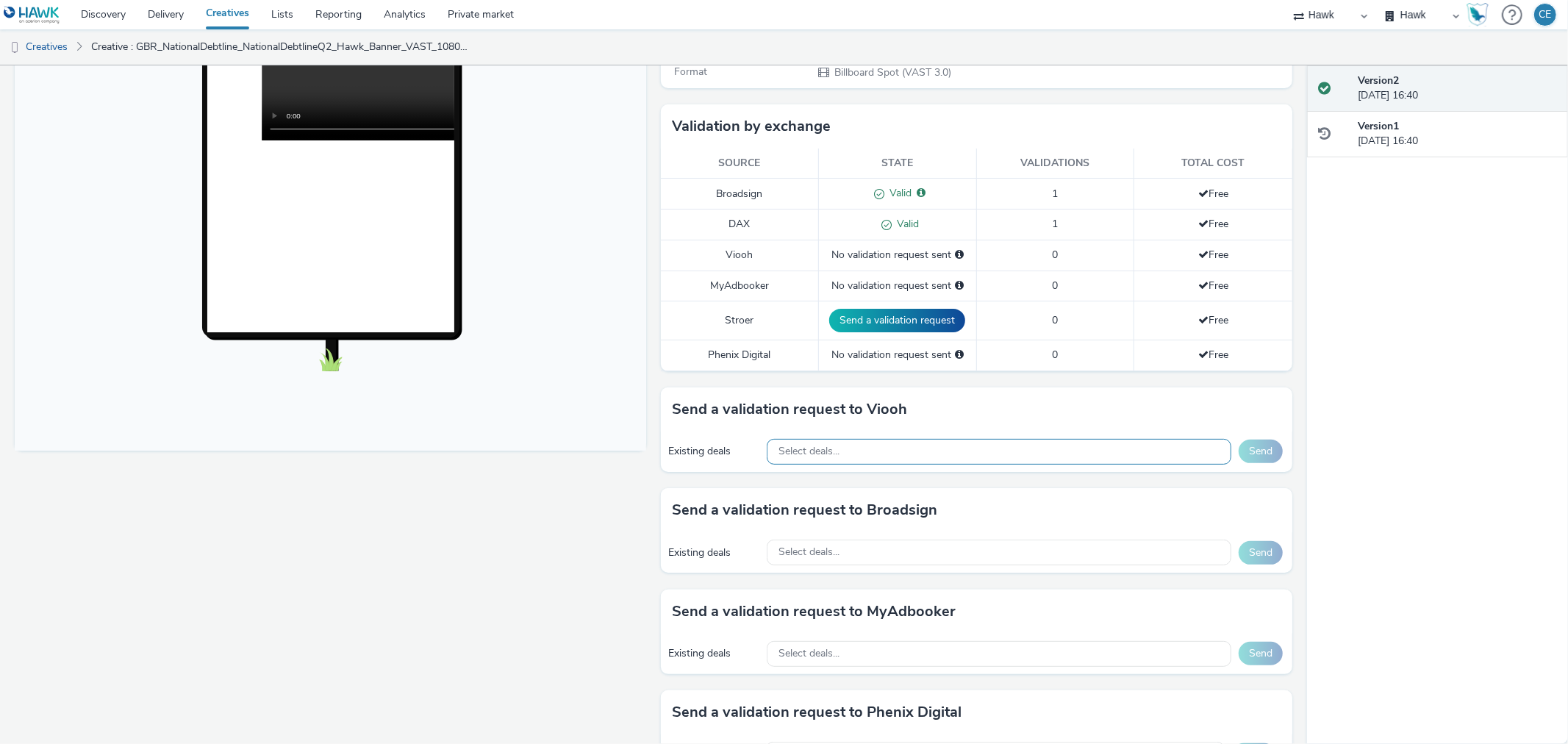
click at [872, 450] on div "Select deals..." at bounding box center [999, 451] width 465 height 25
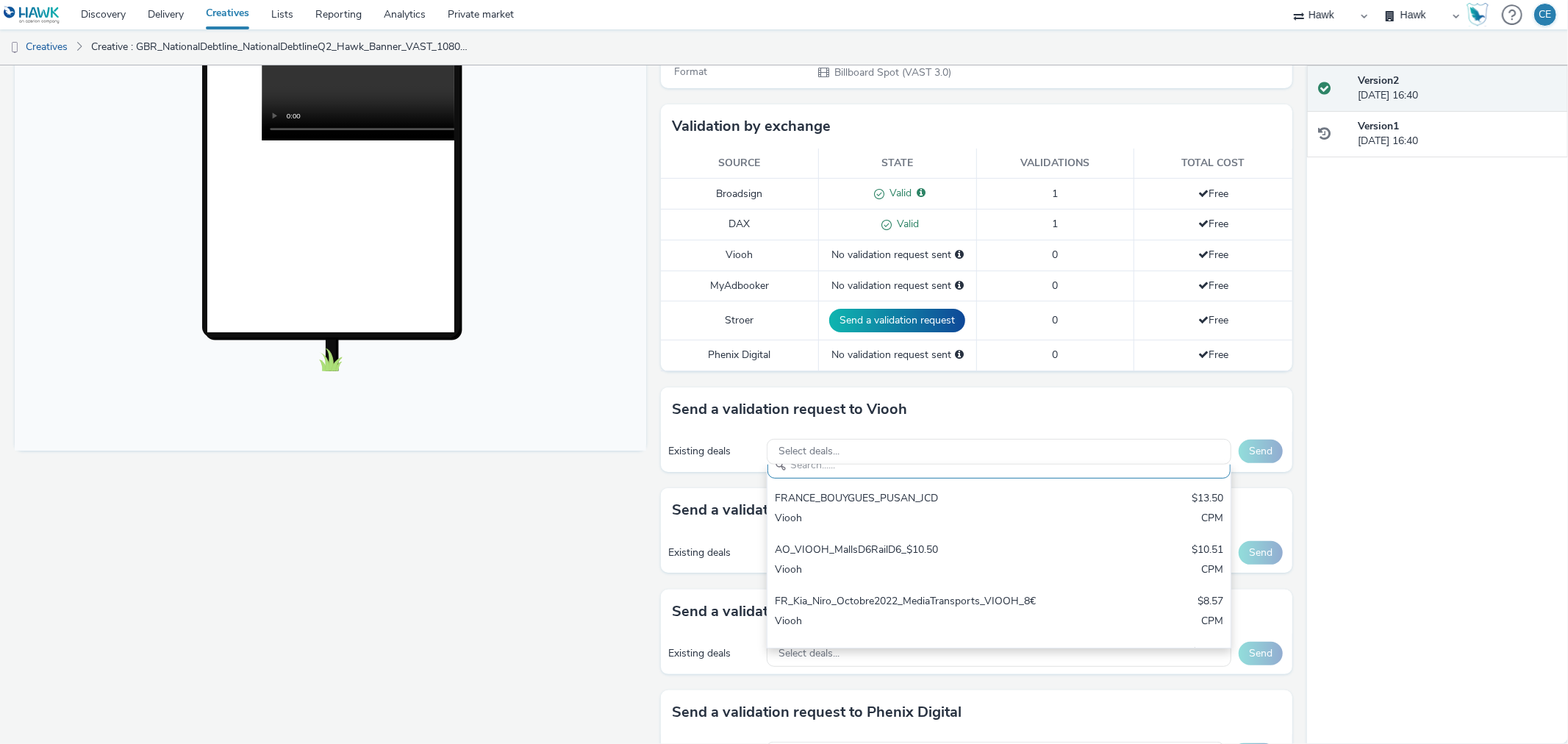
drag, startPoint x: 727, startPoint y: 563, endPoint x: 794, endPoint y: 555, distance: 67.5
click at [726, 563] on div "Existing deals Select deals... Send" at bounding box center [976, 552] width 631 height 41
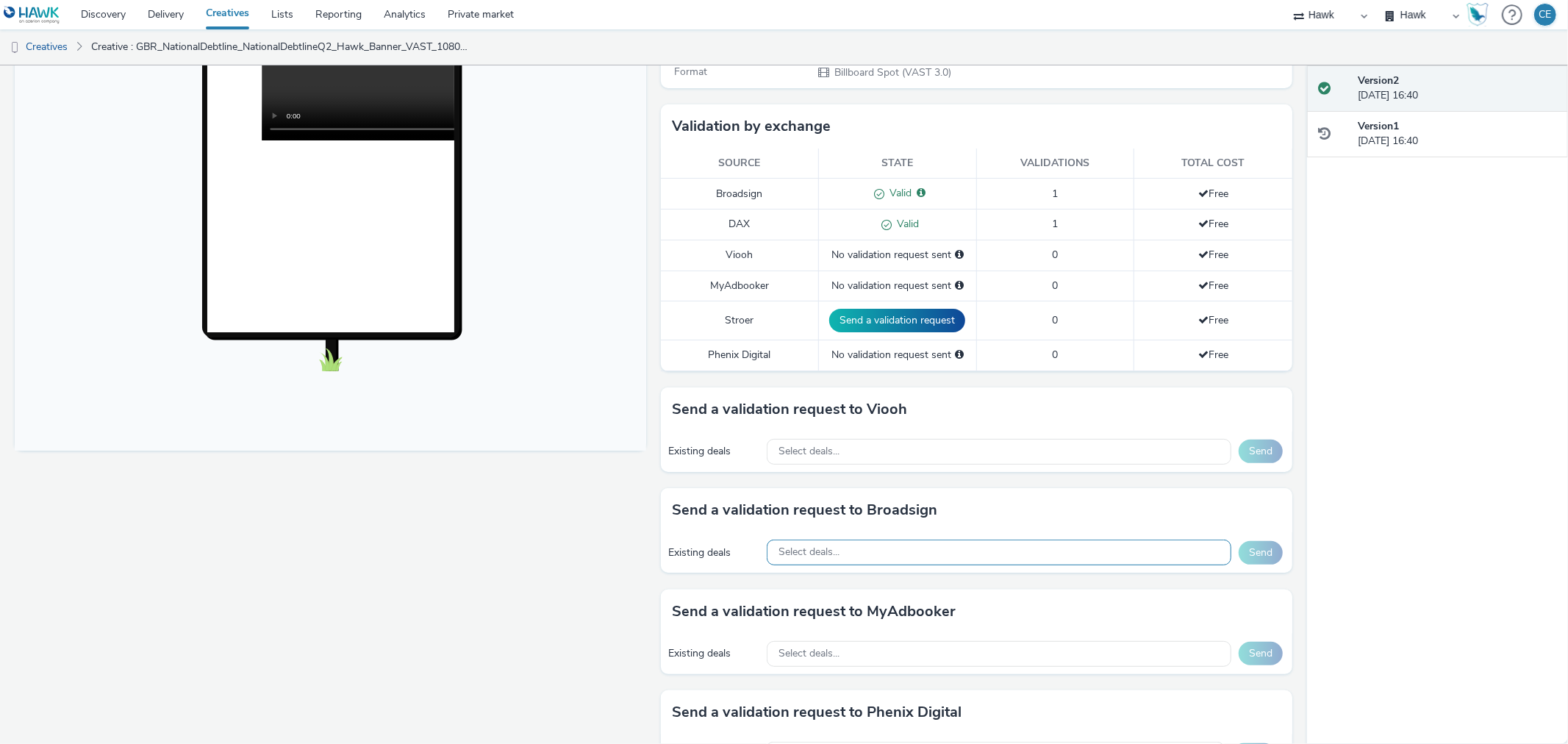
click at [817, 548] on span "Select deals..." at bounding box center [809, 552] width 61 height 13
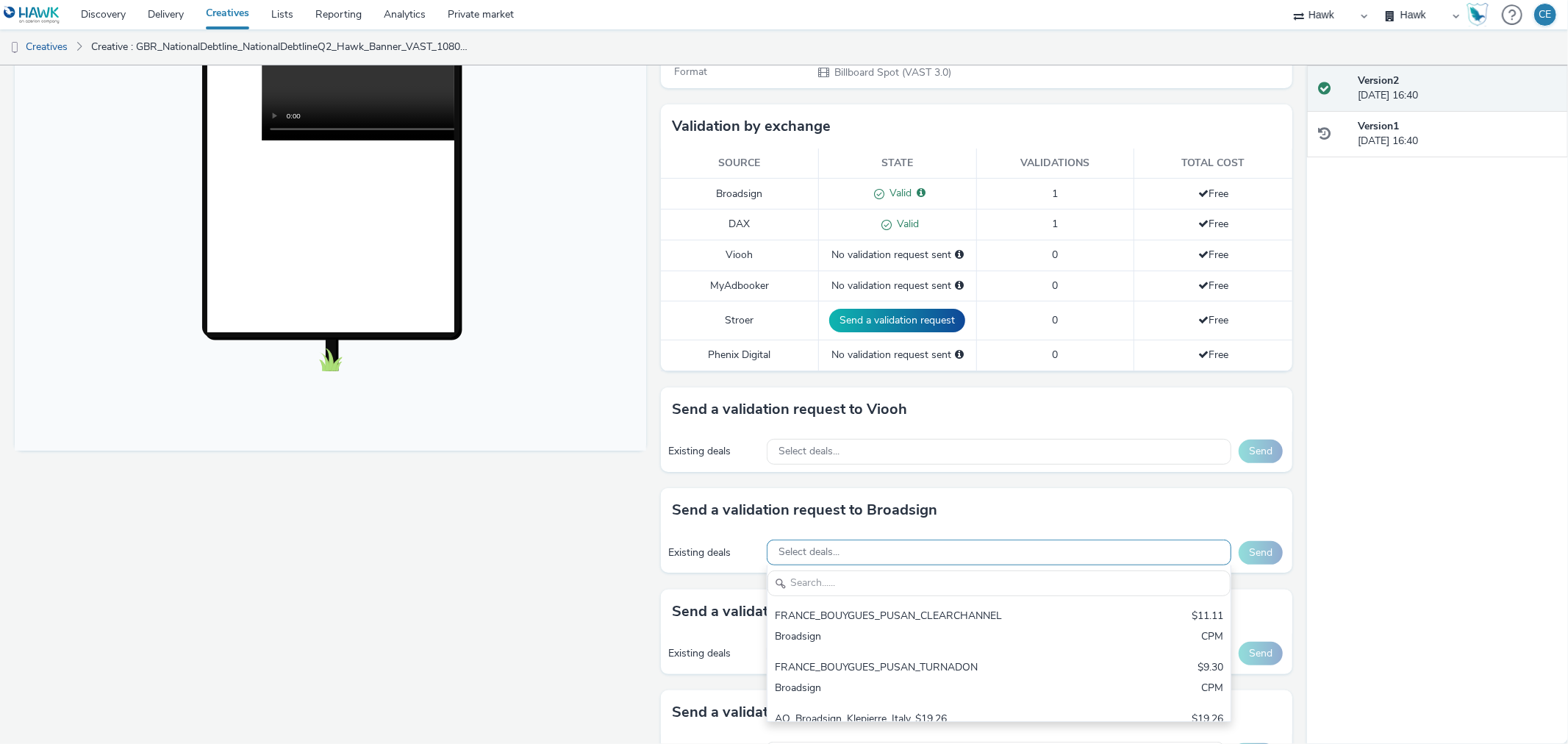
scroll to position [0, 0]
drag, startPoint x: 825, startPoint y: 548, endPoint x: 828, endPoint y: 574, distance: 26.2
paste input "AO_Bauer-ClearChannel_OutdoorD6"
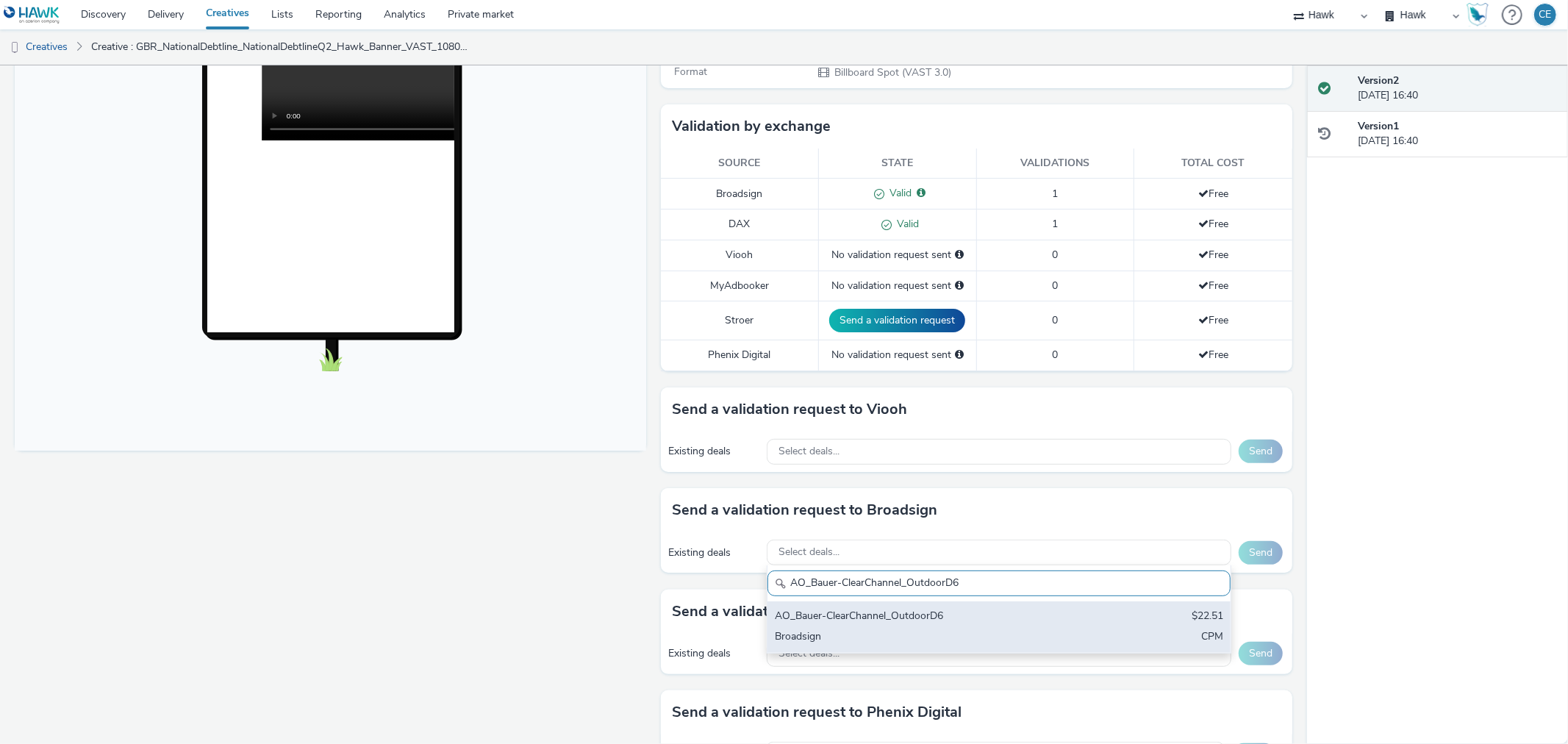
click at [889, 619] on div "AO_Bauer-ClearChannel_OutdoorD6" at bounding box center [922, 617] width 296 height 17
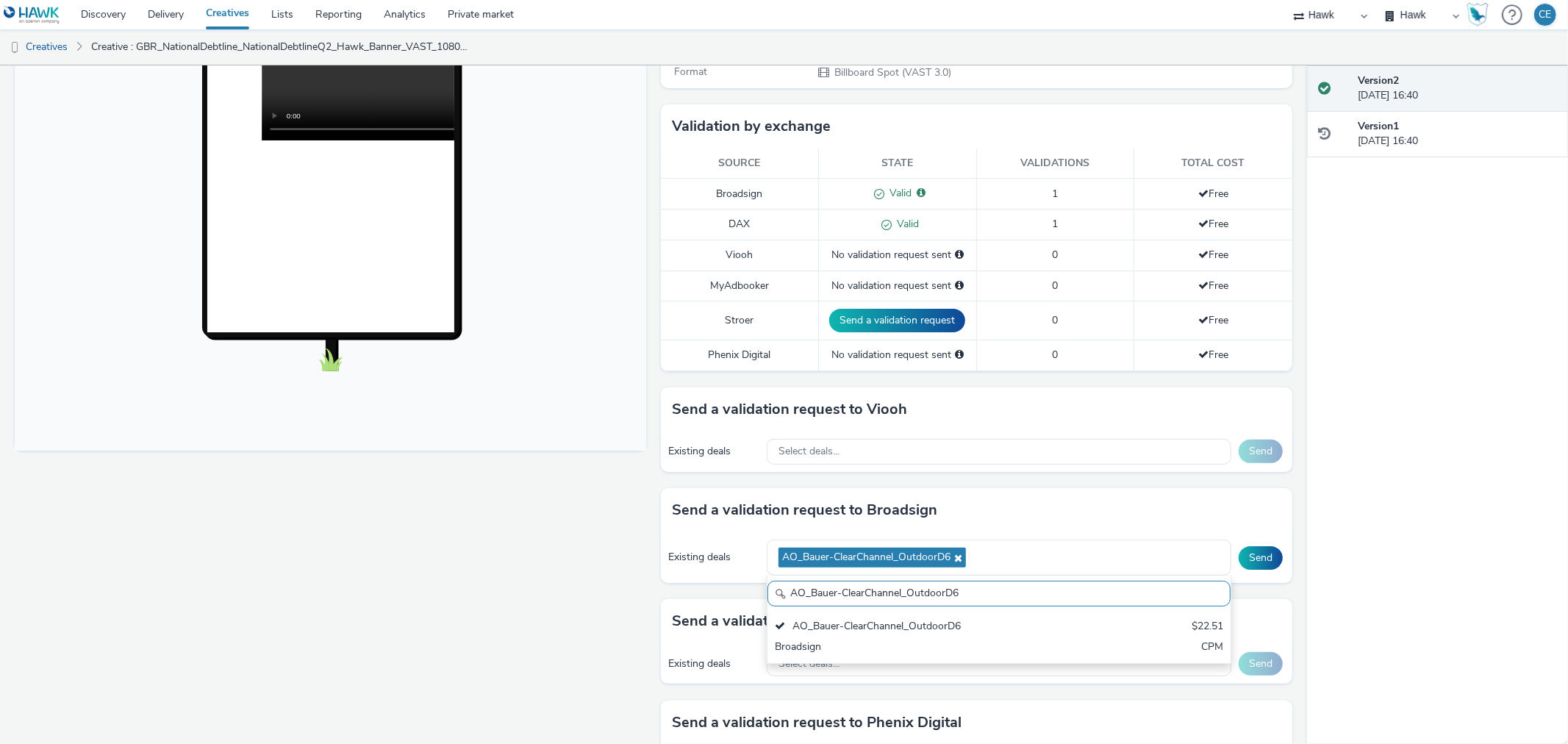
scroll to position [1, 0]
drag, startPoint x: 982, startPoint y: 595, endPoint x: 751, endPoint y: 607, distance: 231.3
click at [722, 619] on div "To deliver using: Broadsign, VIOOH, [PERSON_NAME], MyAdbooker, Dax or Phenix Di…" at bounding box center [973, 469] width 638 height 1243
paste input "AllFrames"
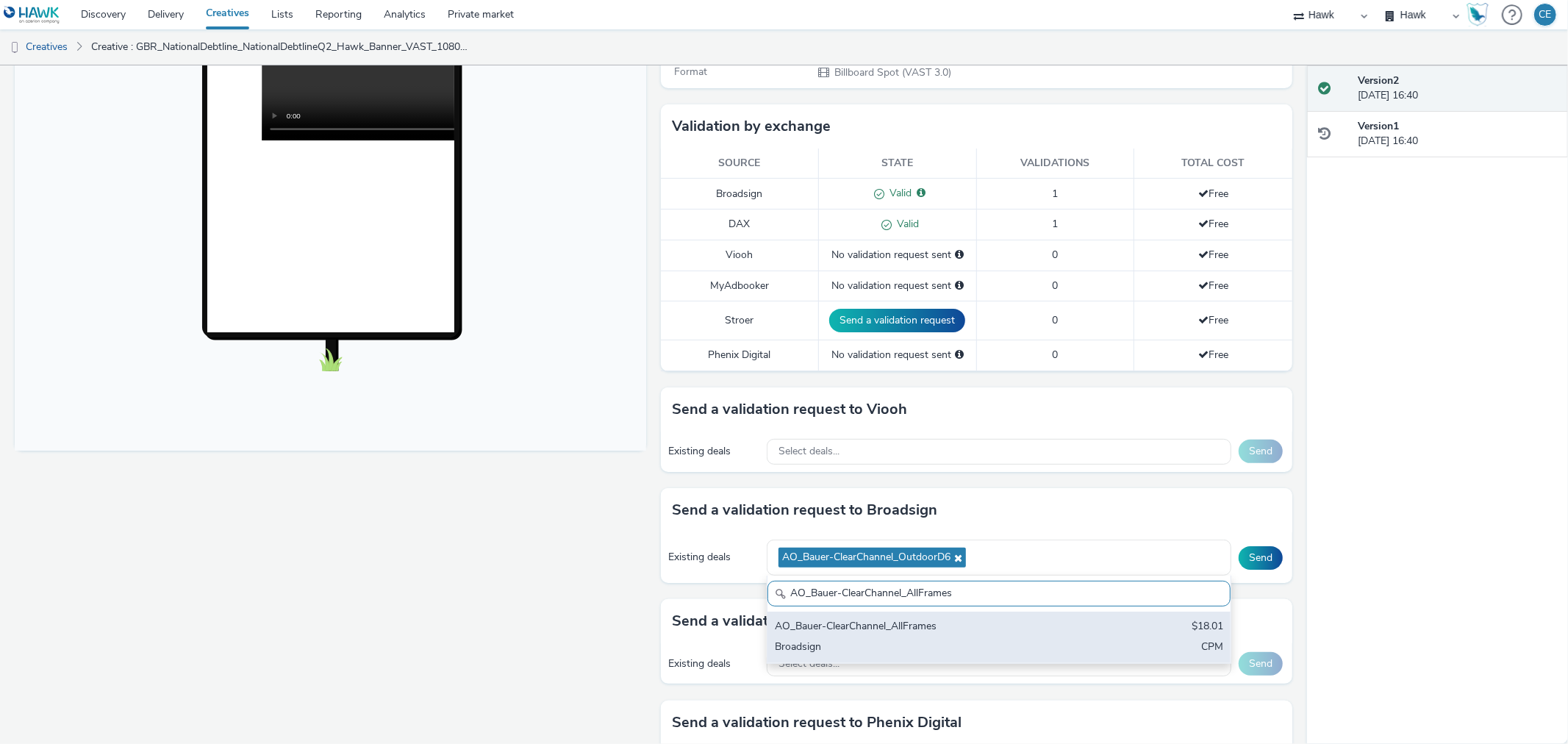
scroll to position [0, 0]
click at [861, 625] on div "AO_Bauer-ClearChannel_AllFrames" at bounding box center [922, 627] width 296 height 17
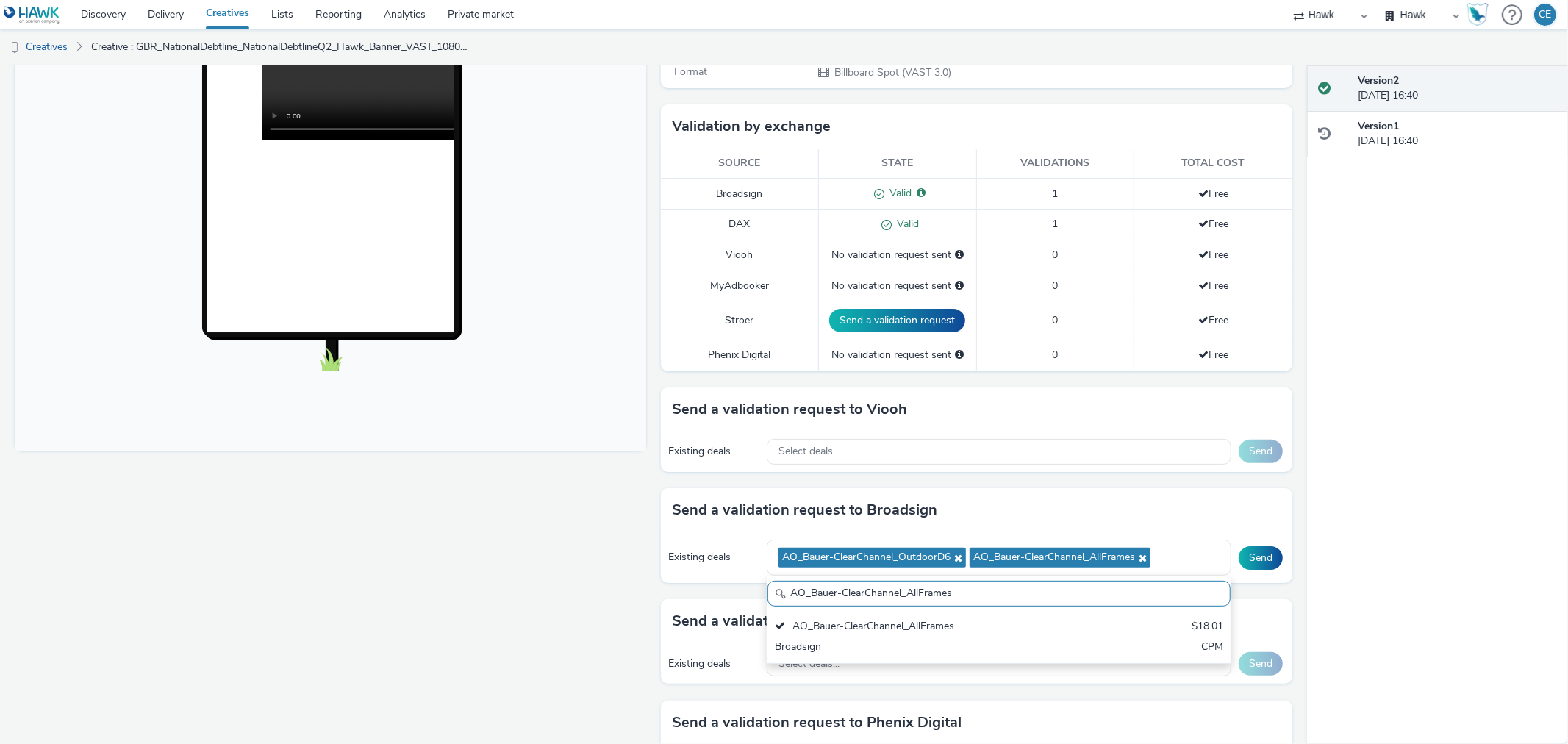
drag, startPoint x: 985, startPoint y: 593, endPoint x: 757, endPoint y: 597, distance: 228.0
click at [766, 597] on div "AO_Bauer-ClearChannel_AllFrames AO_Bauer-ClearChannel_AllFrames $18.01 Broadsig…" at bounding box center [999, 619] width 465 height 88
paste input "Mall"
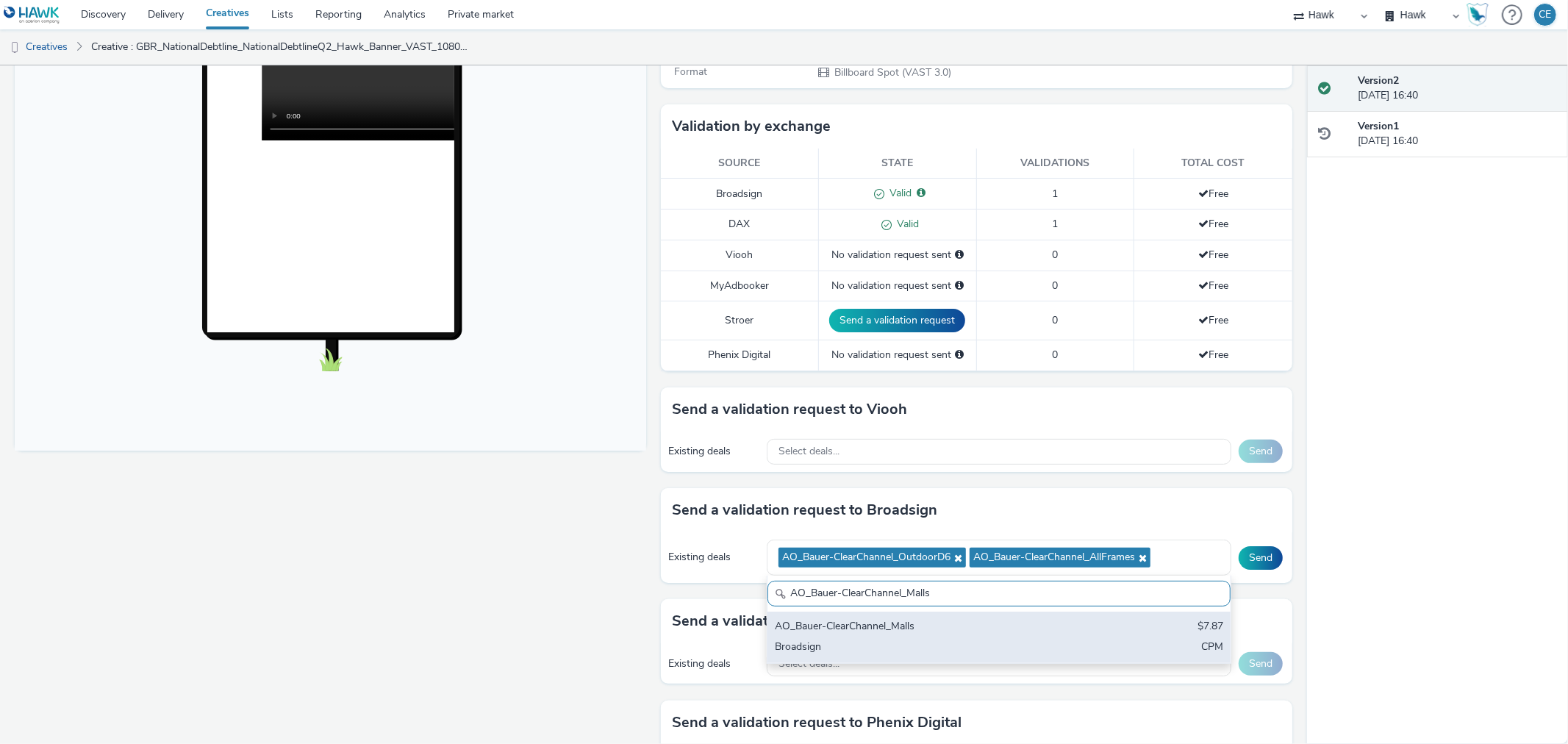
type input "AO_Bauer-ClearChannel_Malls"
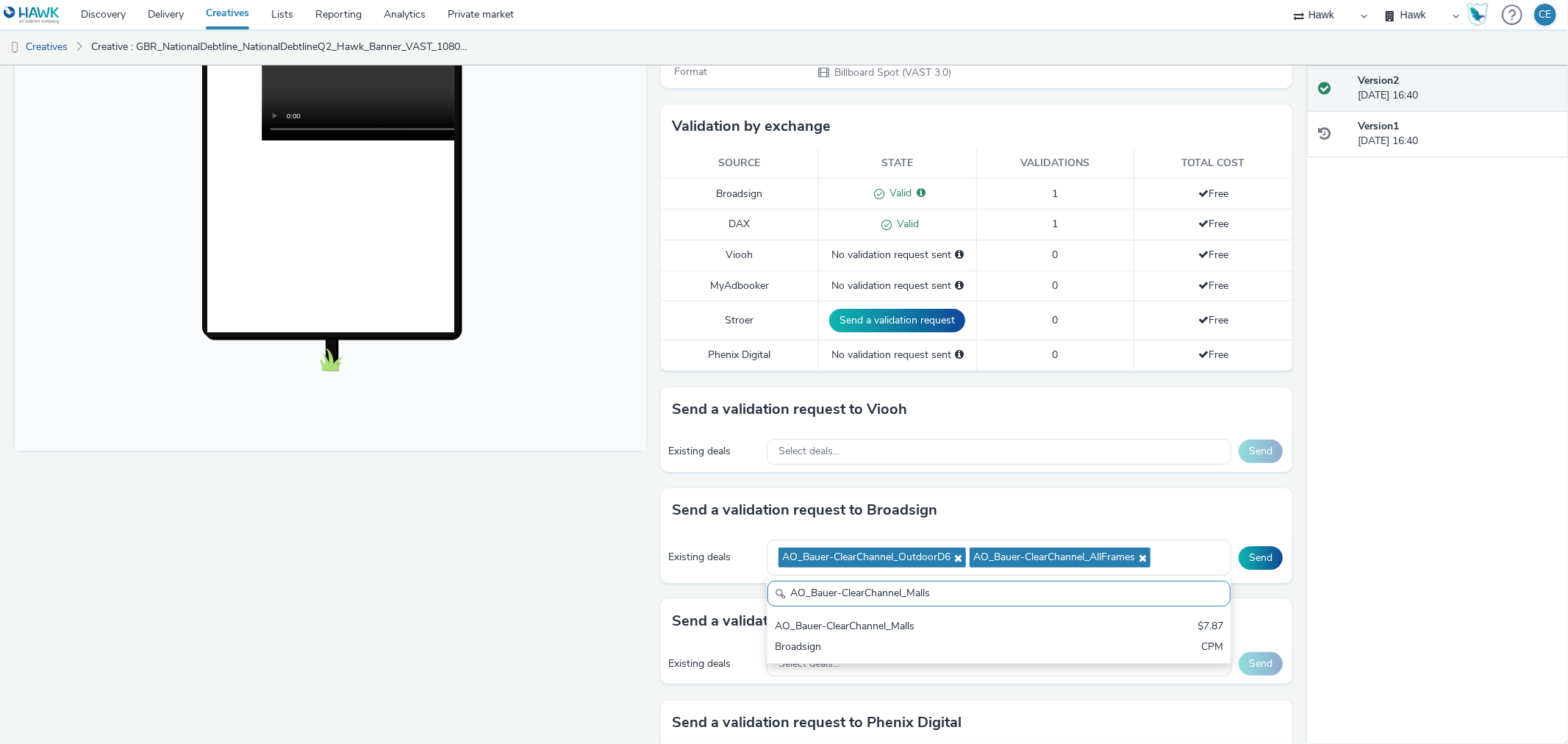
drag, startPoint x: 880, startPoint y: 629, endPoint x: 890, endPoint y: 621, distance: 12.8
click at [879, 629] on div "AO_Bauer-ClearChannel_Malls" at bounding box center [922, 627] width 296 height 17
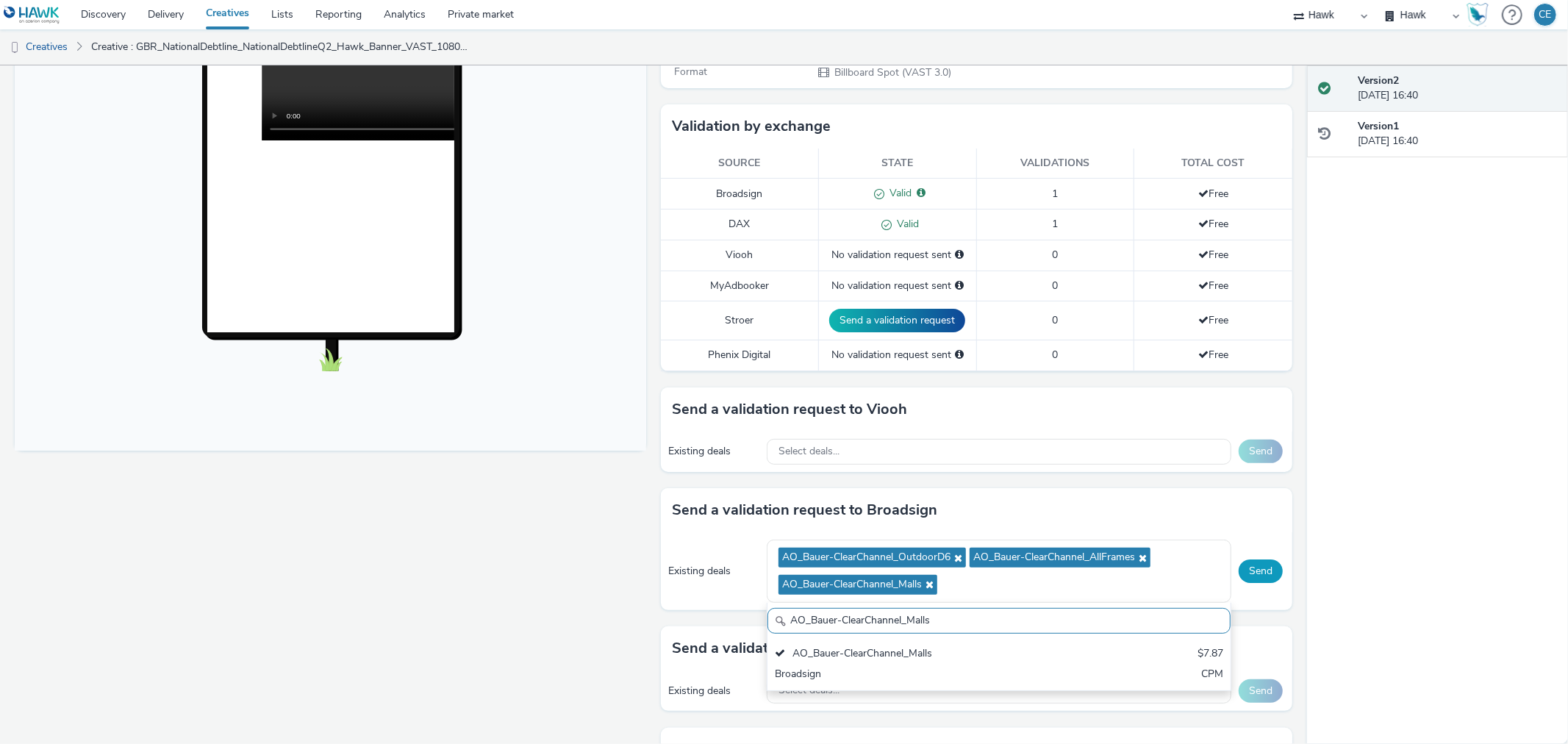
click at [1269, 575] on button "Send" at bounding box center [1260, 571] width 44 height 24
